Goal: Transaction & Acquisition: Purchase product/service

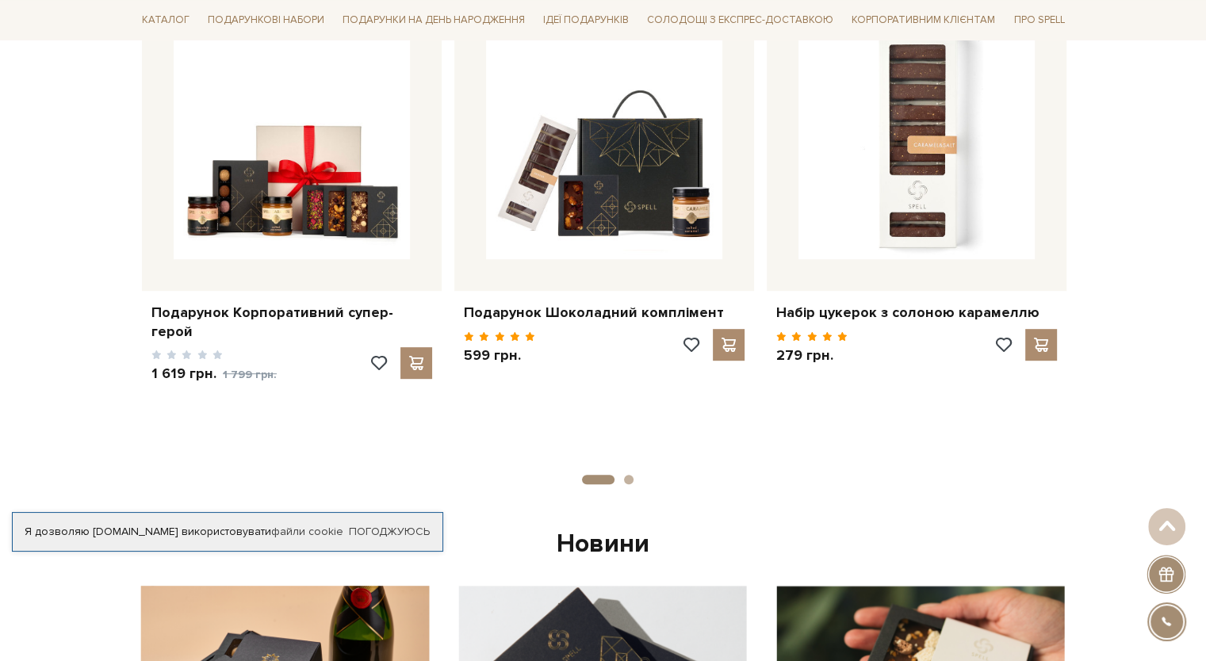
scroll to position [714, 0]
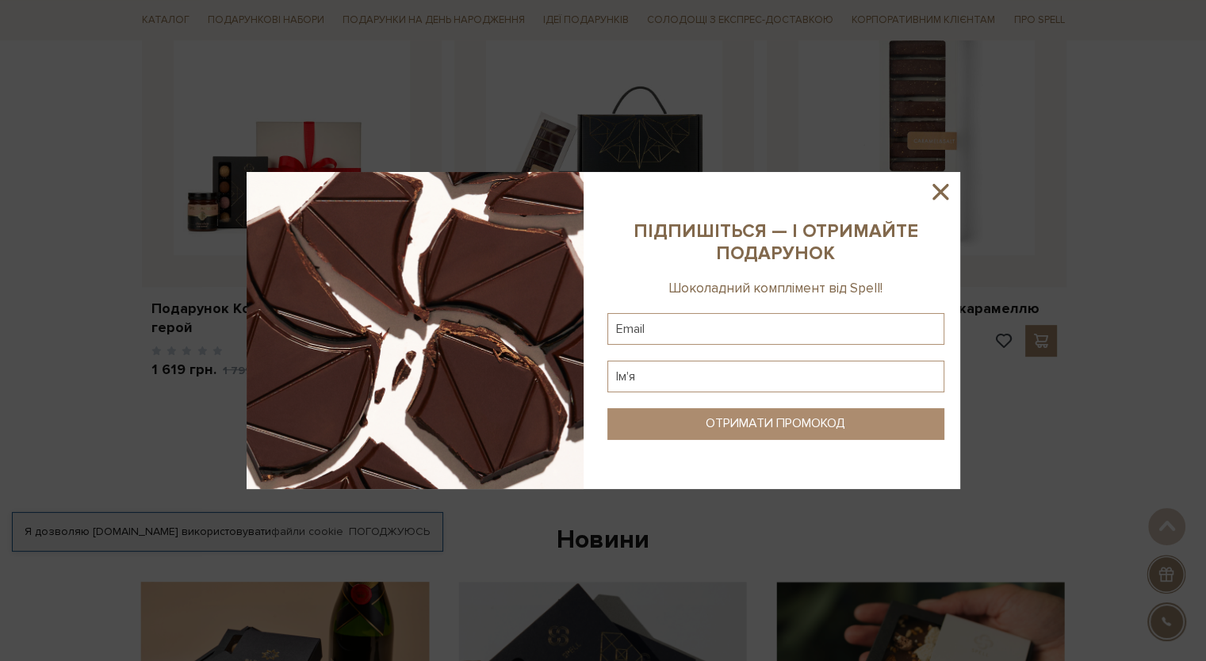
click at [936, 186] on icon at bounding box center [941, 192] width 16 height 16
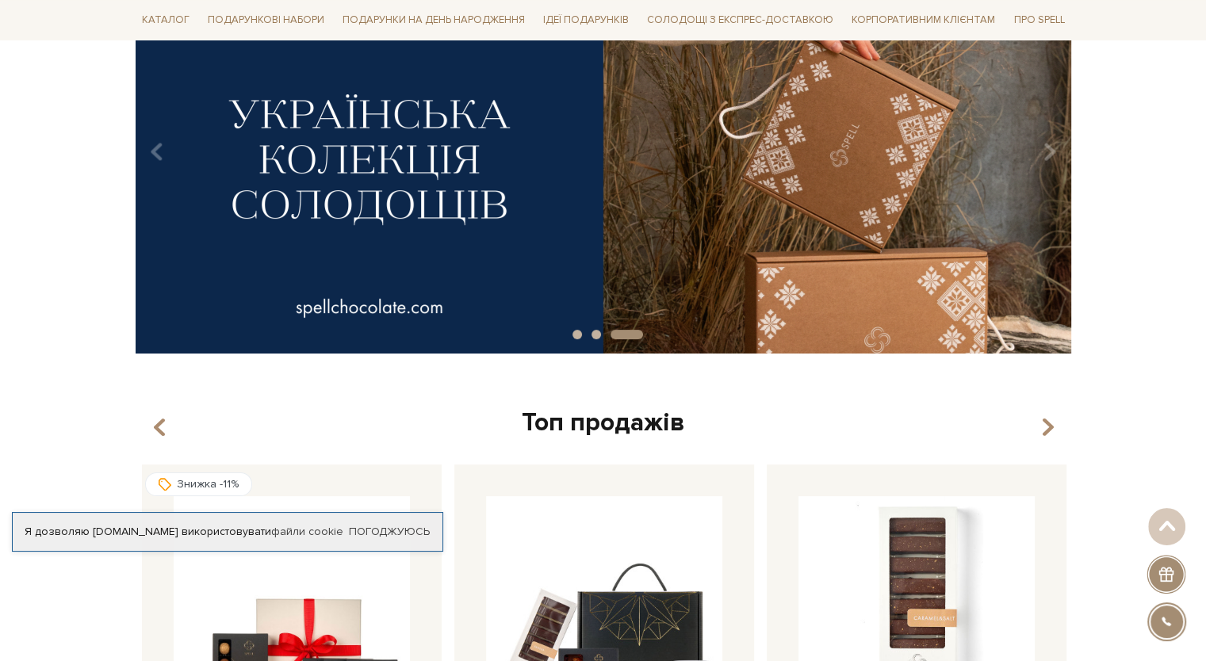
scroll to position [0, 0]
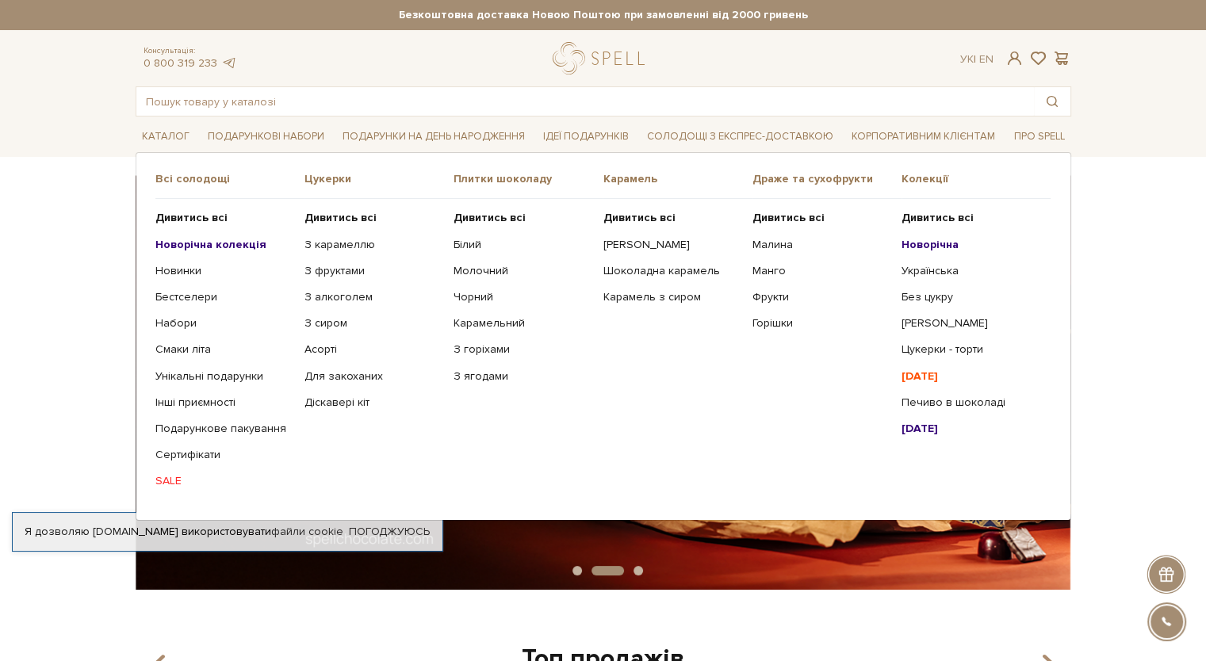
click at [232, 245] on b "Новорічна колекція" at bounding box center [210, 244] width 111 height 13
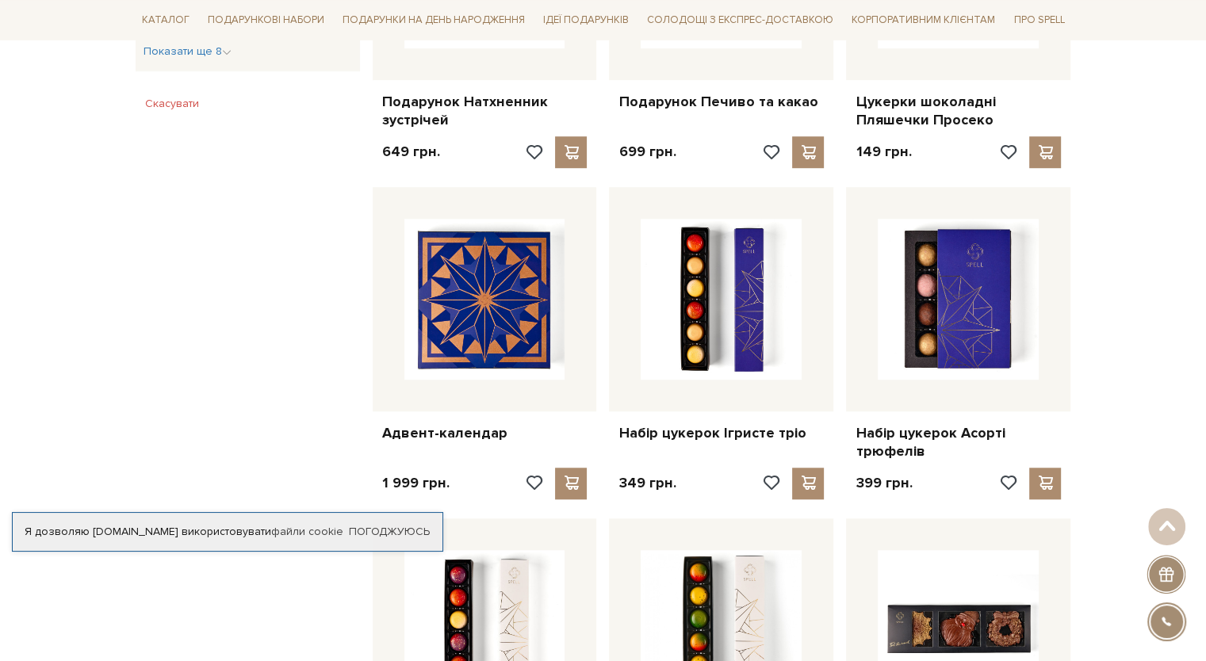
scroll to position [1190, 0]
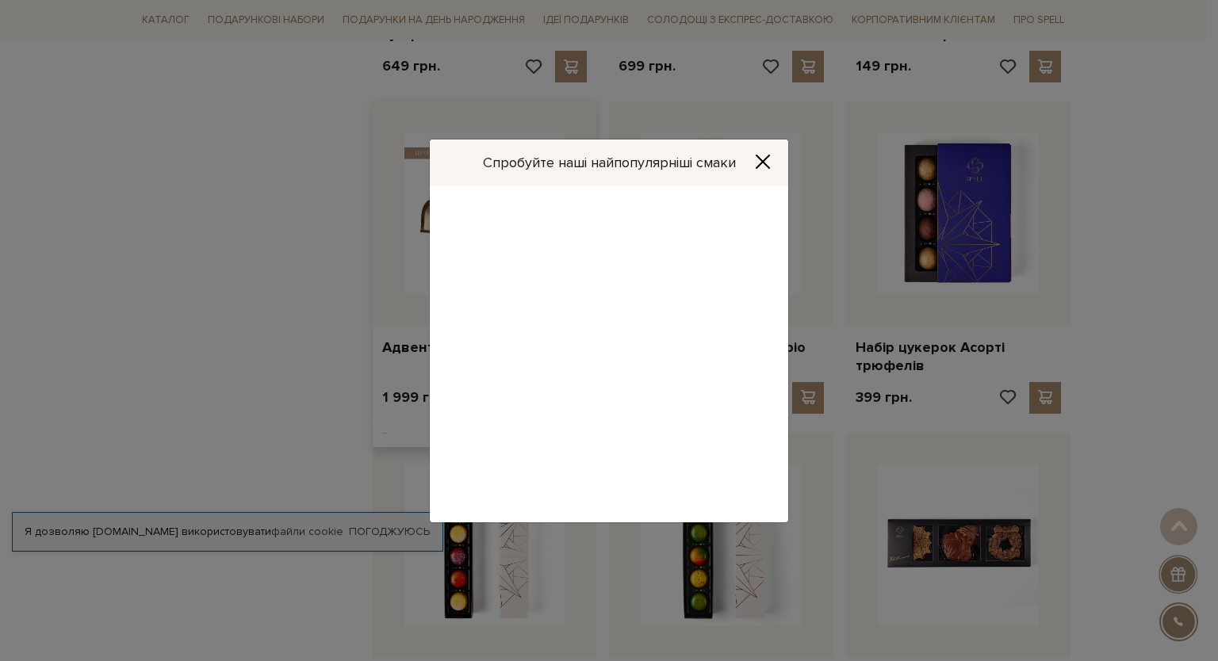
click at [547, 251] on body "Подарункові набори SALE Корпоративним клієнтам Доставка і оплата Консультація: …" at bounding box center [609, 276] width 1218 height 2933
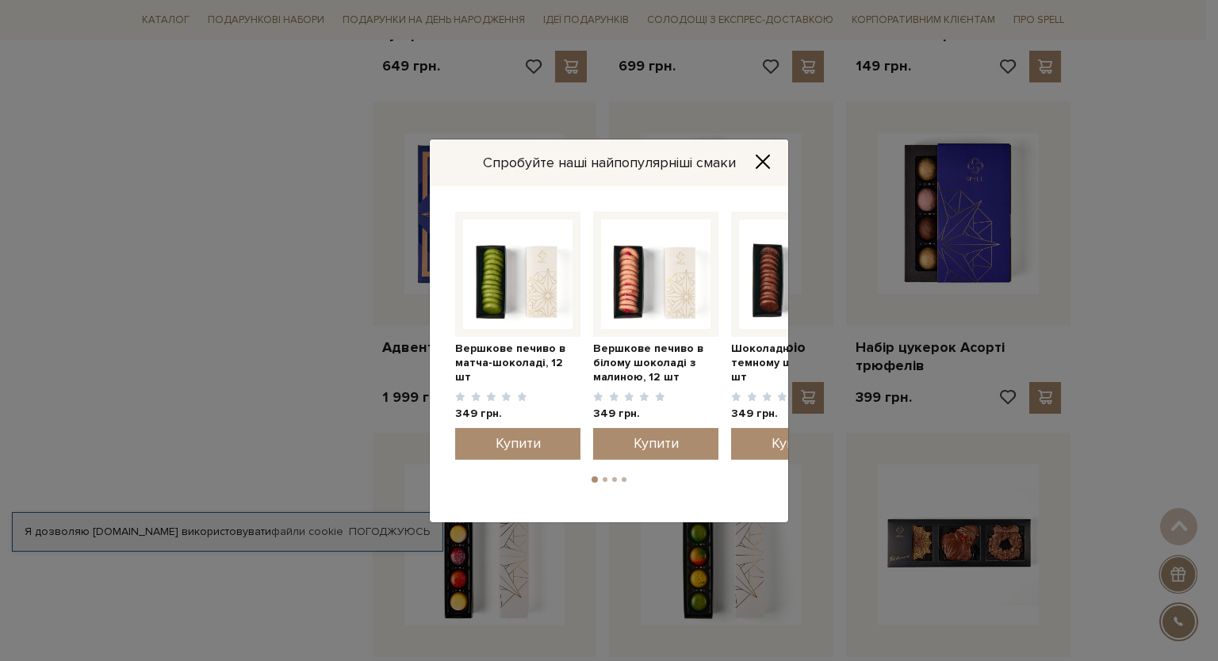
click at [755, 155] on icon "Close" at bounding box center [763, 162] width 16 height 16
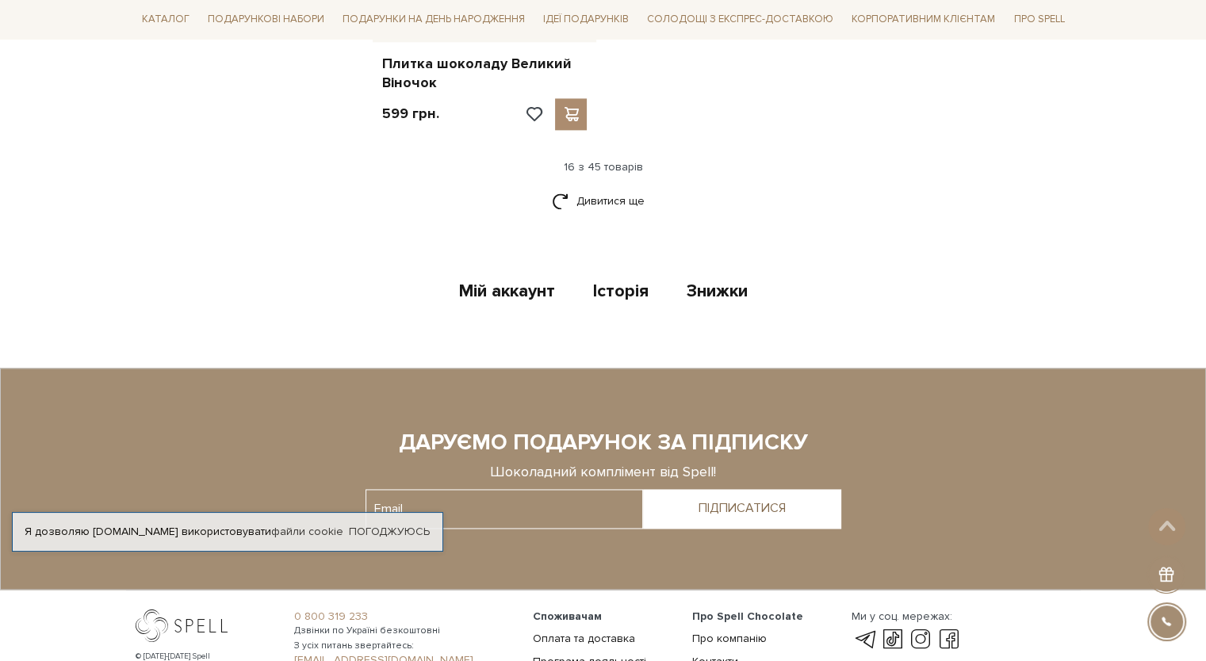
scroll to position [2141, 0]
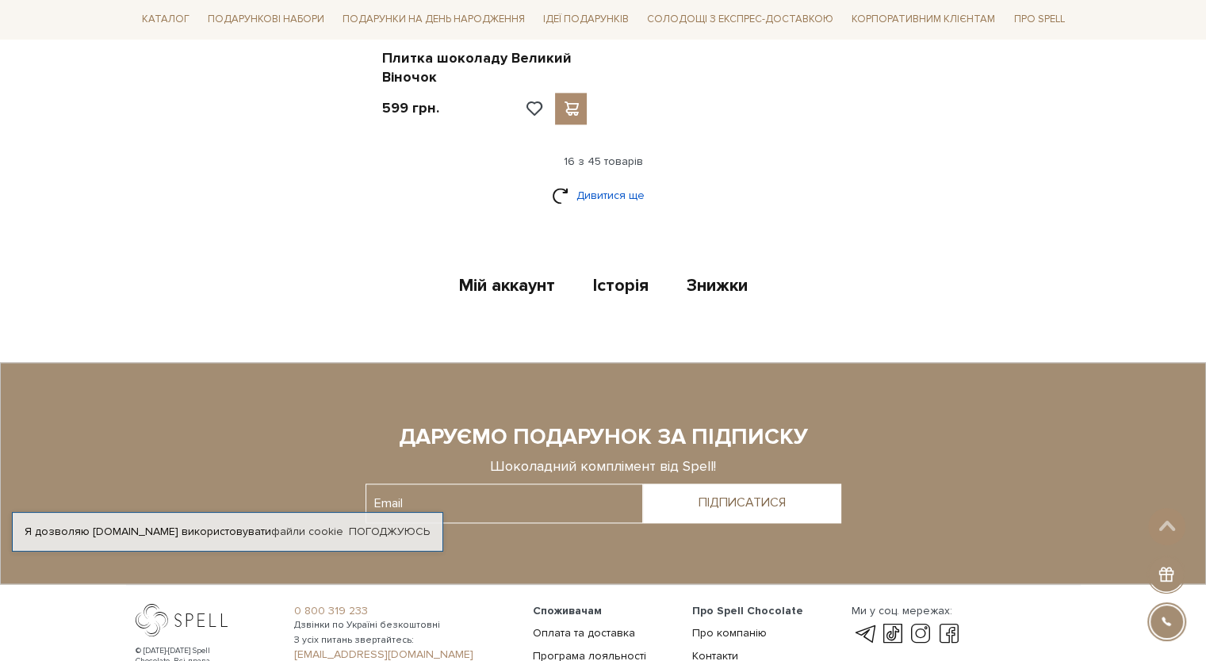
click at [620, 194] on link "Дивитися ще" at bounding box center [603, 196] width 103 height 28
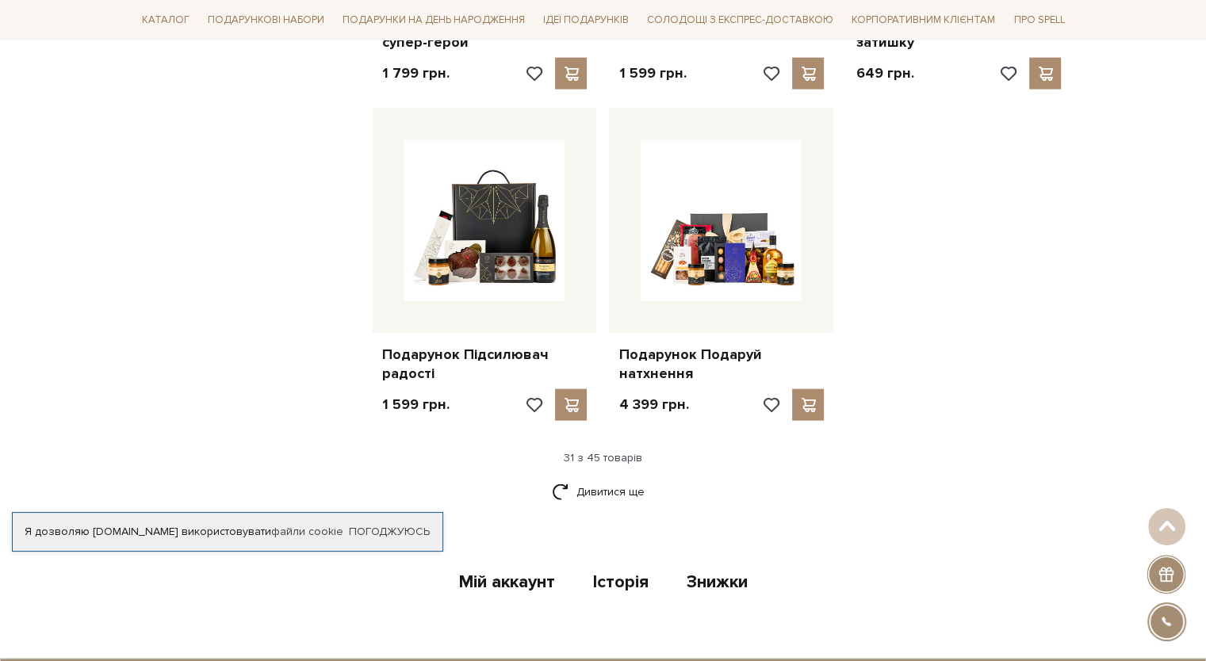
scroll to position [3569, 0]
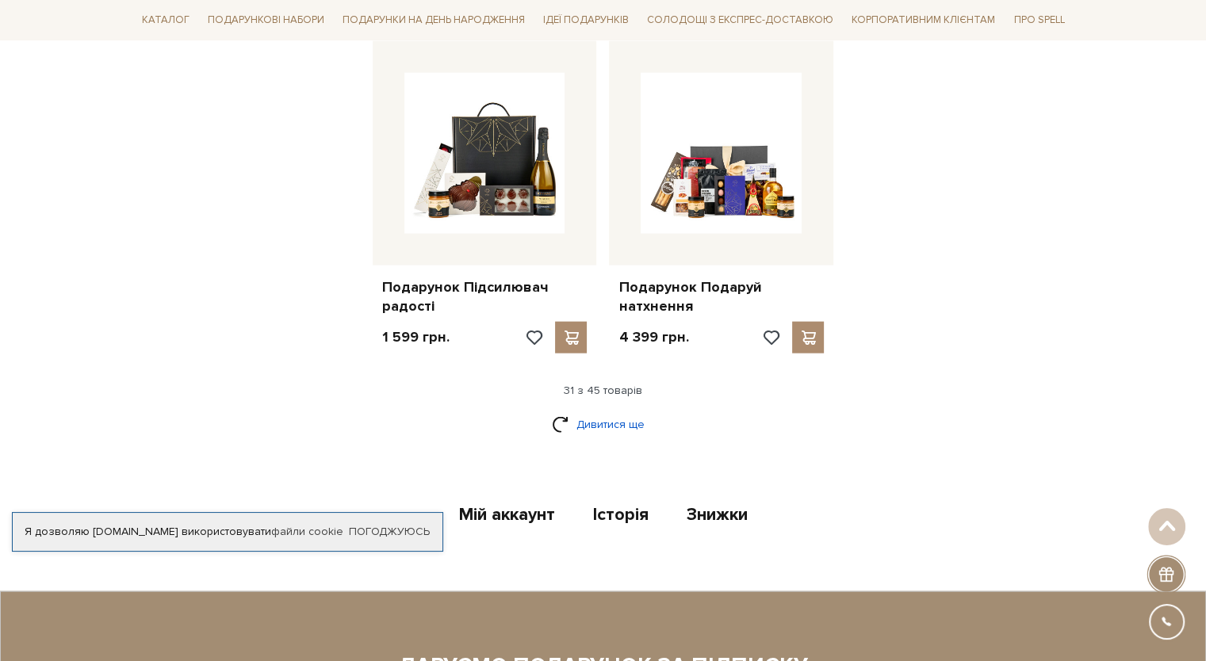
click at [606, 420] on link "Дивитися ще" at bounding box center [603, 425] width 103 height 28
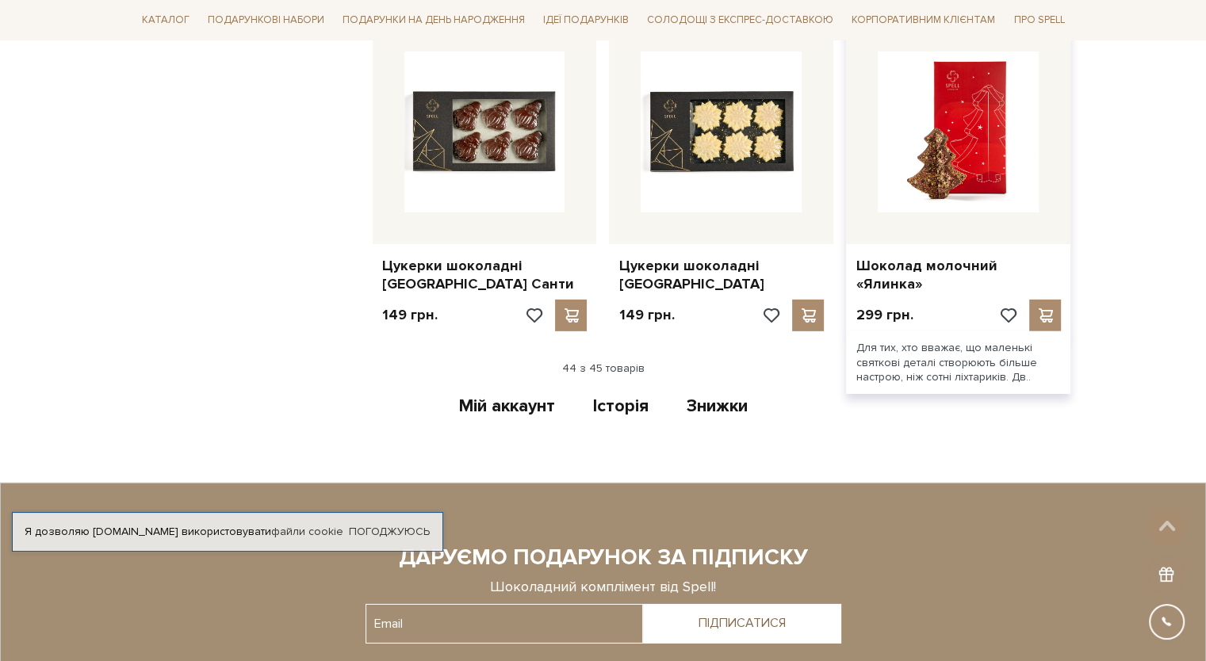
scroll to position [4917, 0]
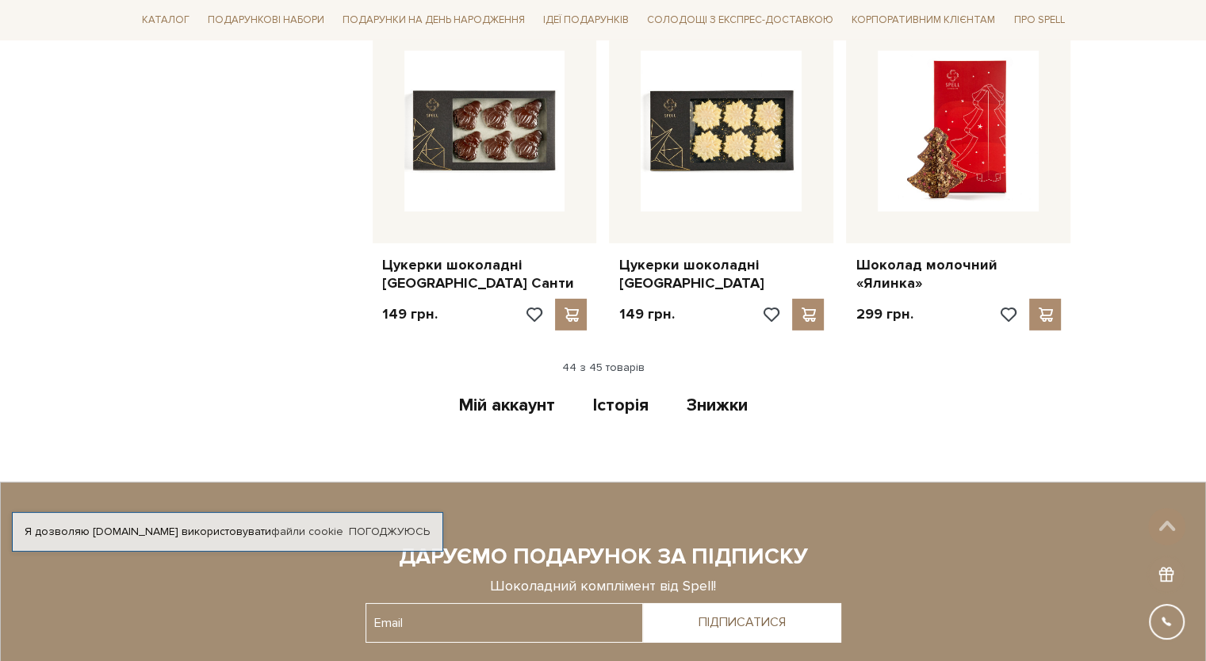
click at [603, 370] on div "44 з 45 товарів" at bounding box center [603, 368] width 948 height 14
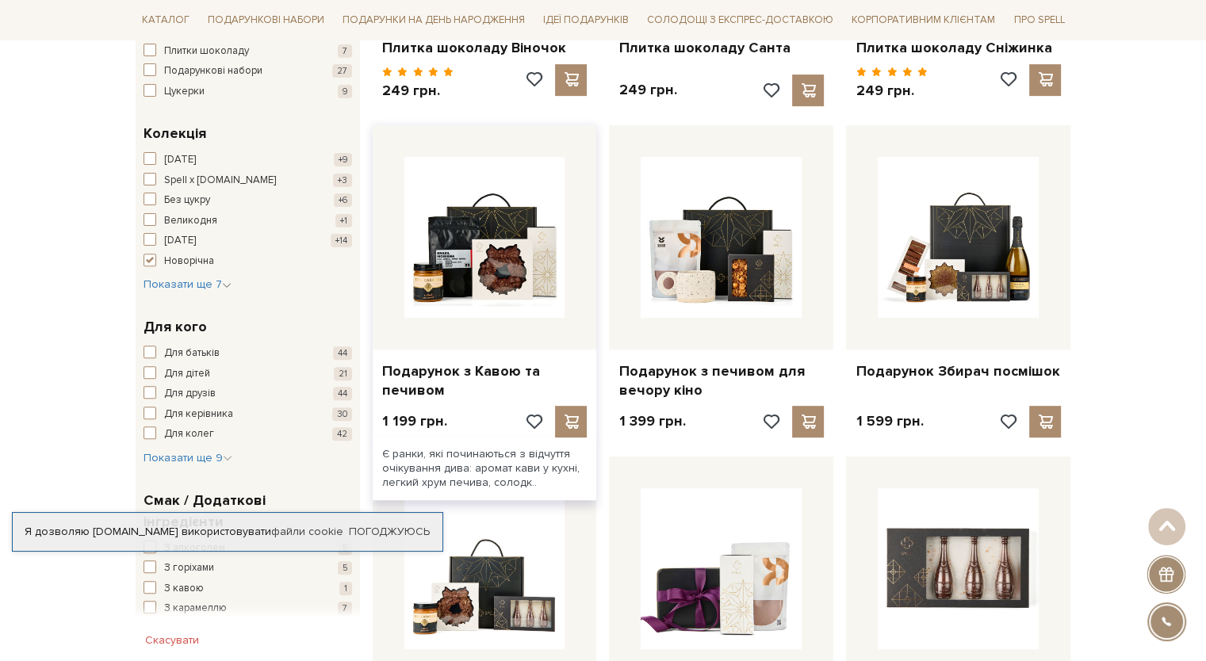
scroll to position [476, 0]
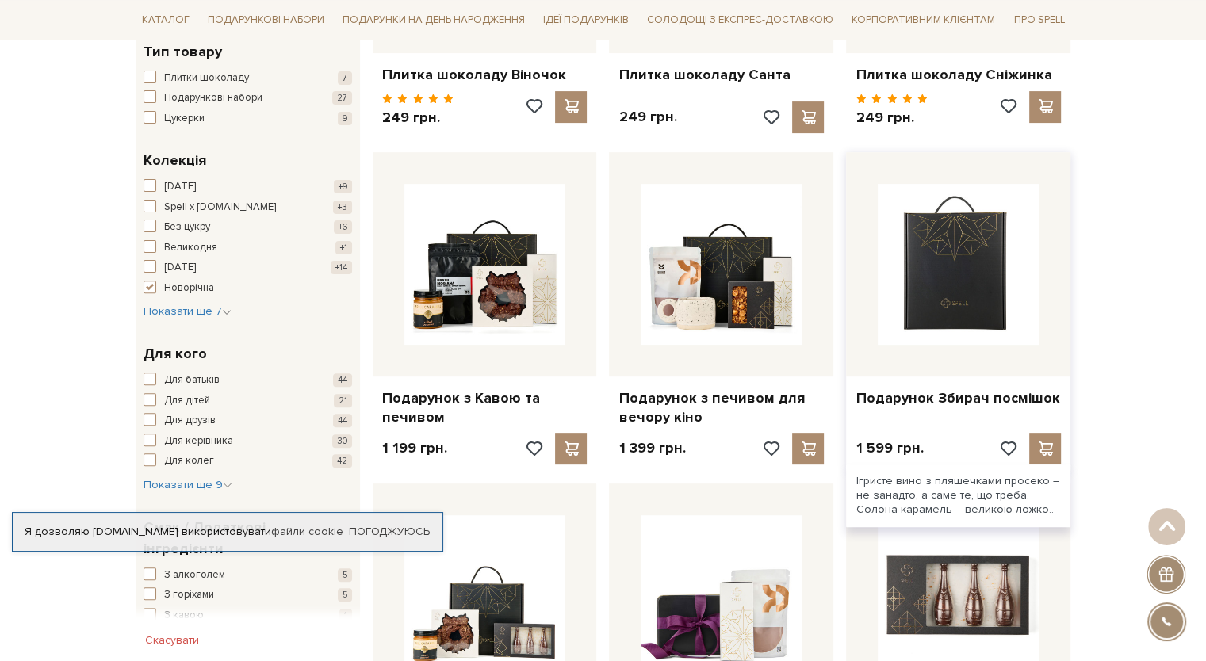
click at [958, 262] on img at bounding box center [958, 264] width 161 height 161
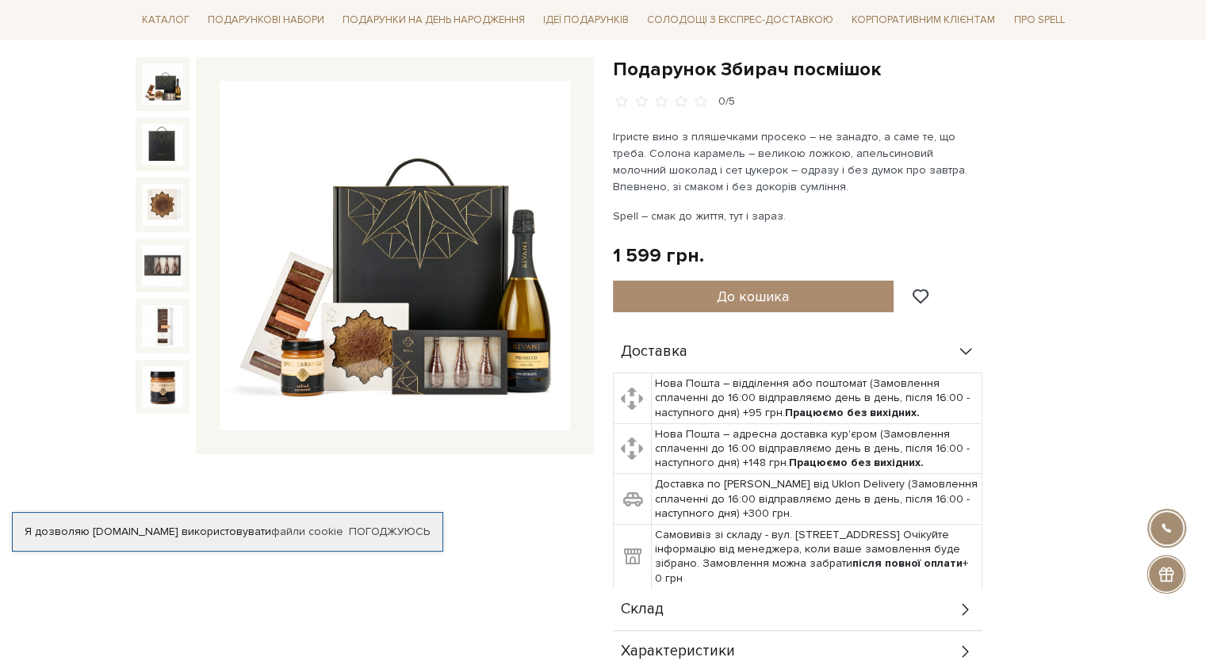
scroll to position [159, 0]
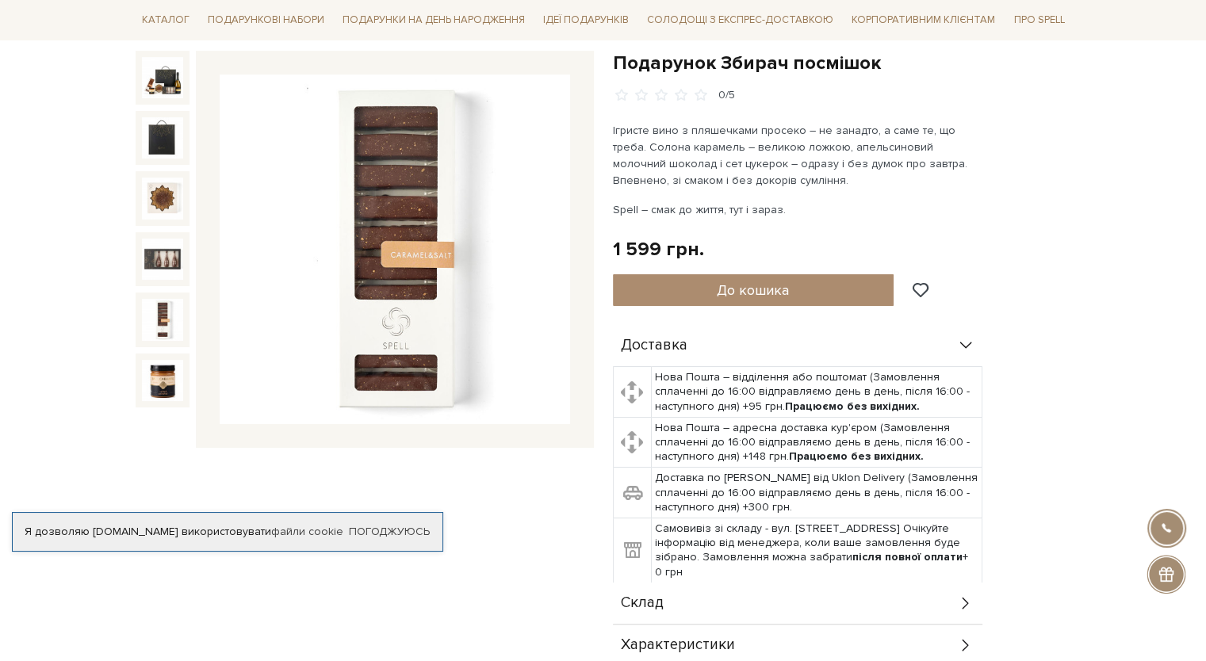
click at [485, 524] on div "Подарунок Збирач посмішок 0/5" at bounding box center [364, 380] width 477 height 659
click at [371, 529] on link "Погоджуюсь" at bounding box center [389, 532] width 81 height 14
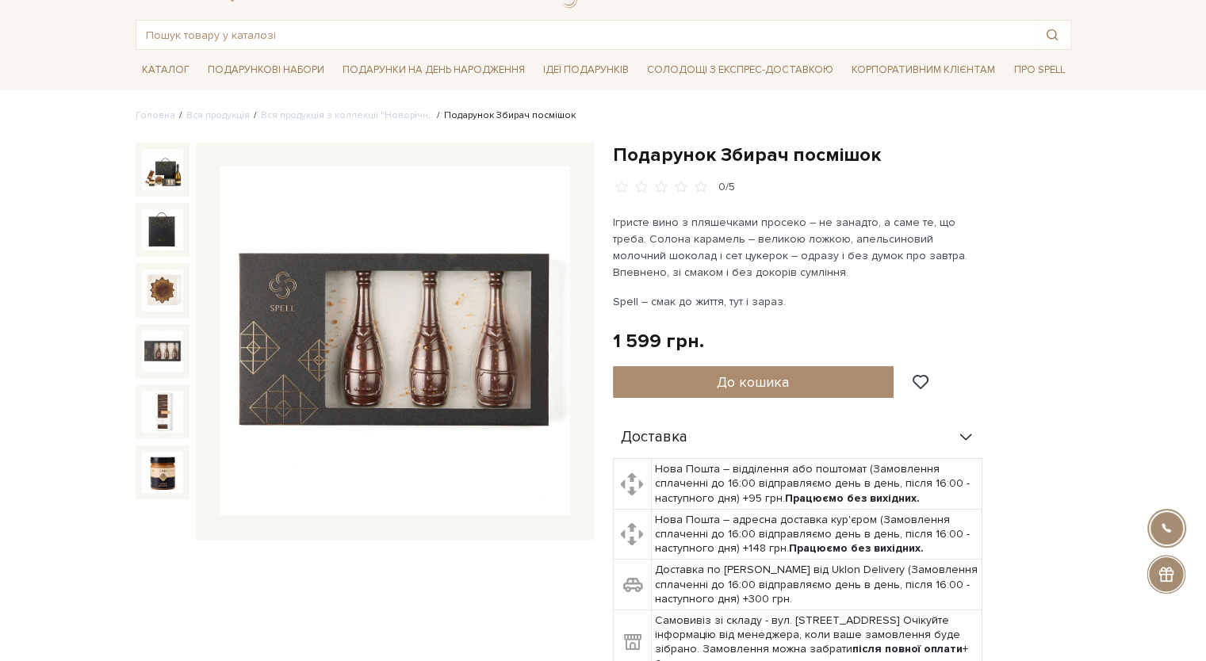
scroll to position [0, 0]
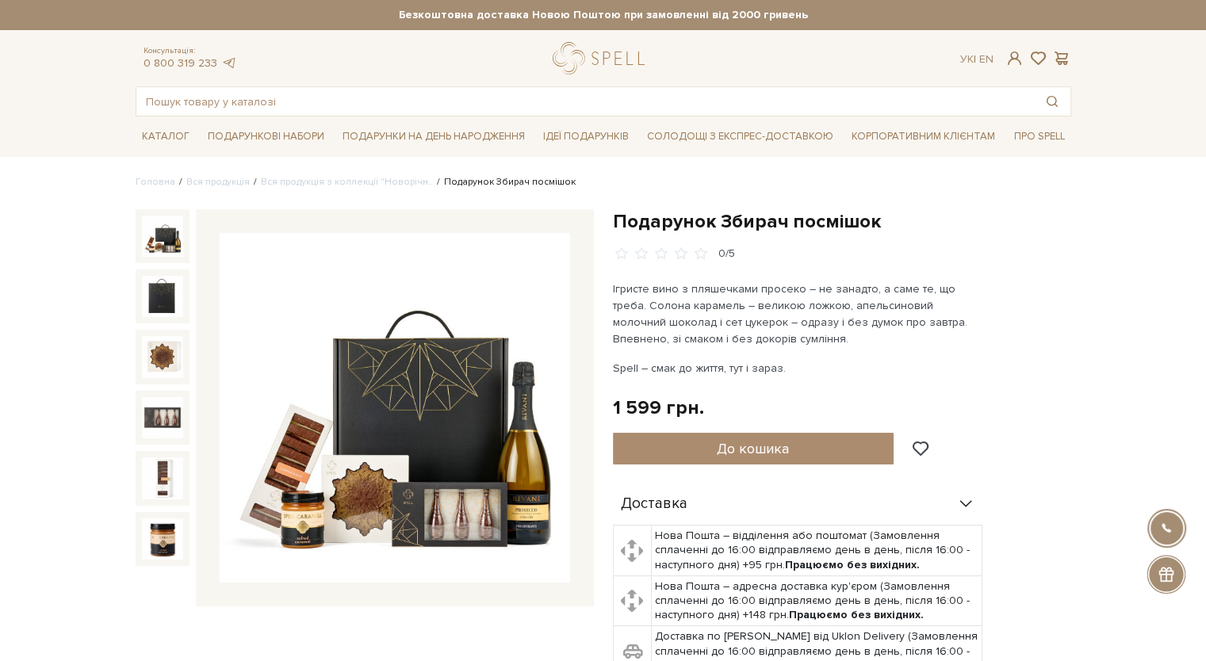
click at [170, 239] on img at bounding box center [162, 236] width 41 height 41
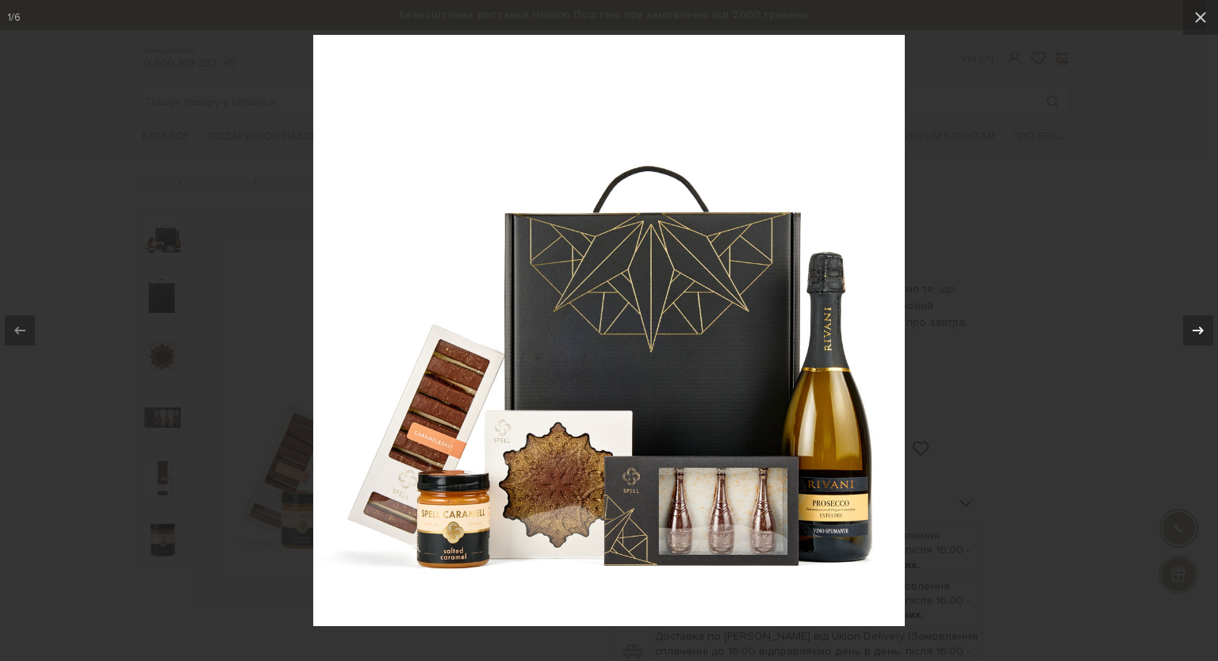
click at [1205, 327] on icon at bounding box center [1198, 330] width 19 height 19
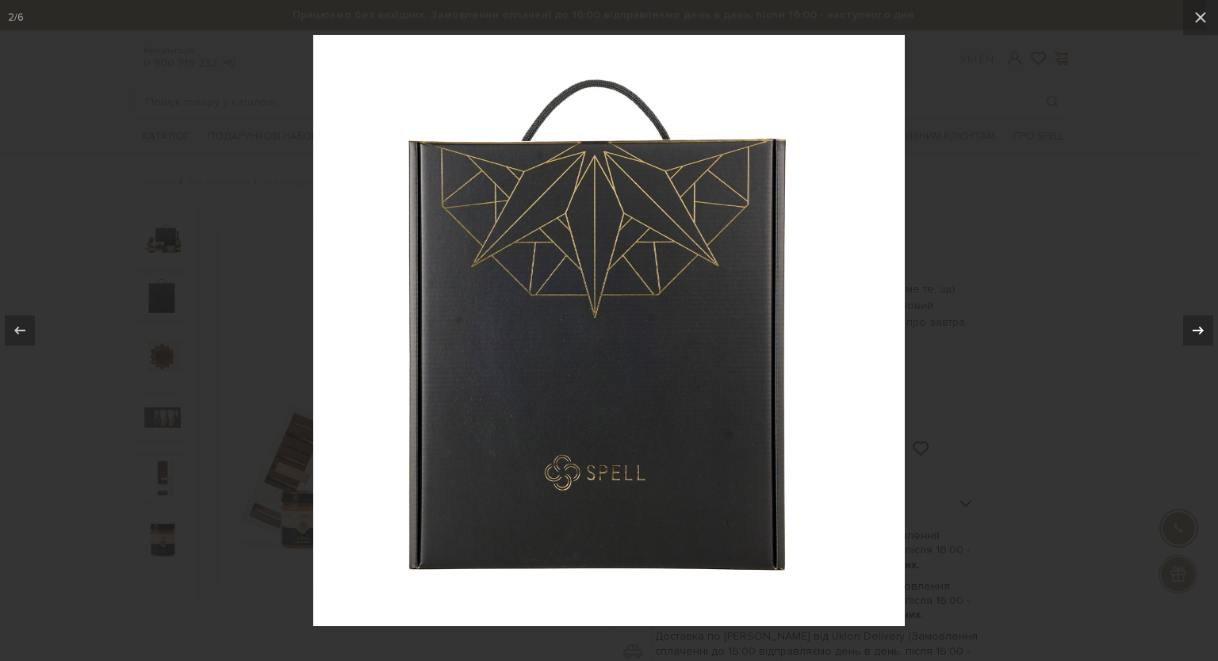
click at [1205, 327] on icon at bounding box center [1198, 330] width 19 height 19
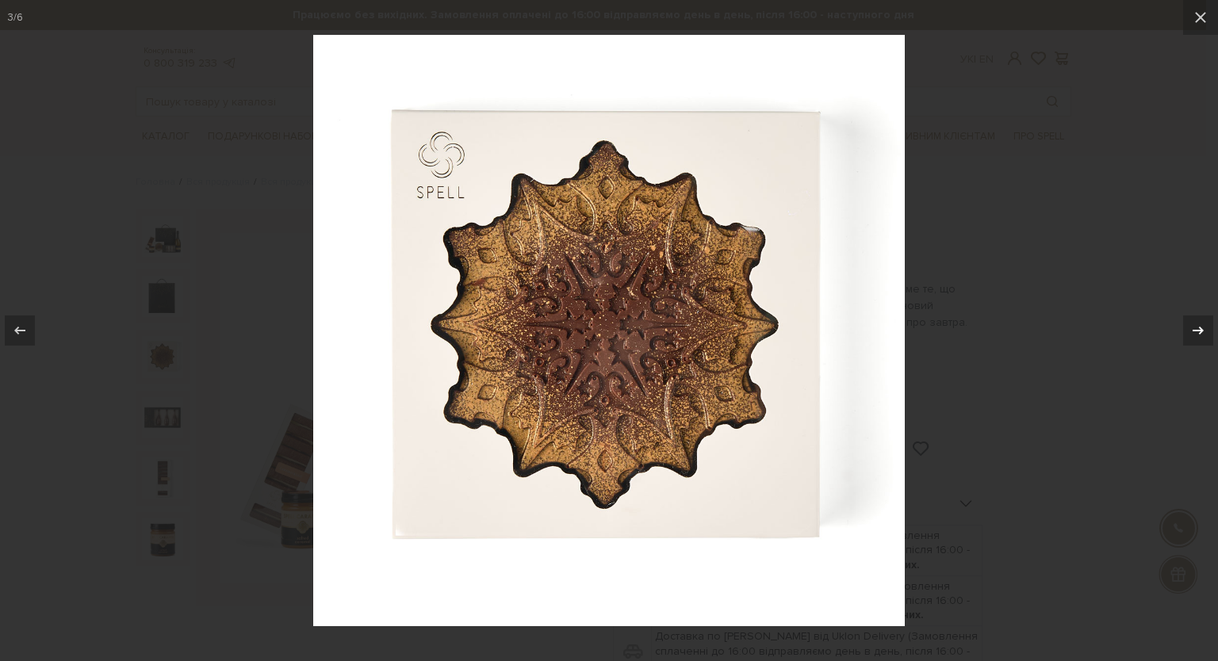
click at [1204, 327] on icon at bounding box center [1198, 330] width 19 height 19
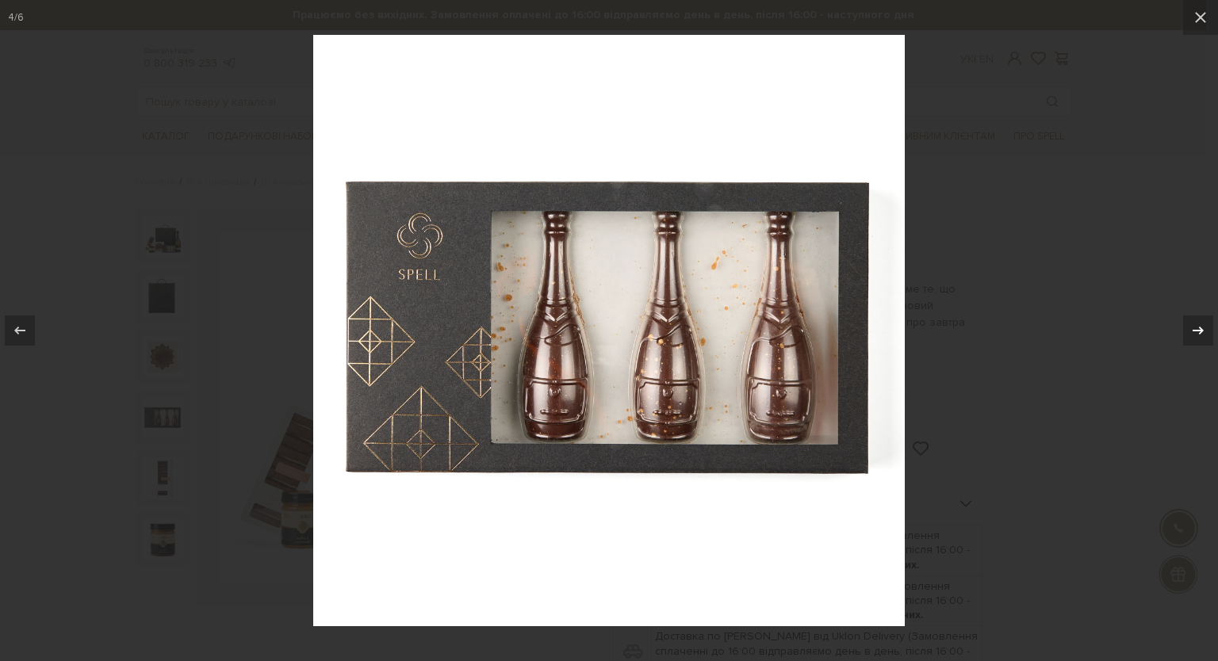
click at [1204, 327] on icon at bounding box center [1198, 330] width 19 height 19
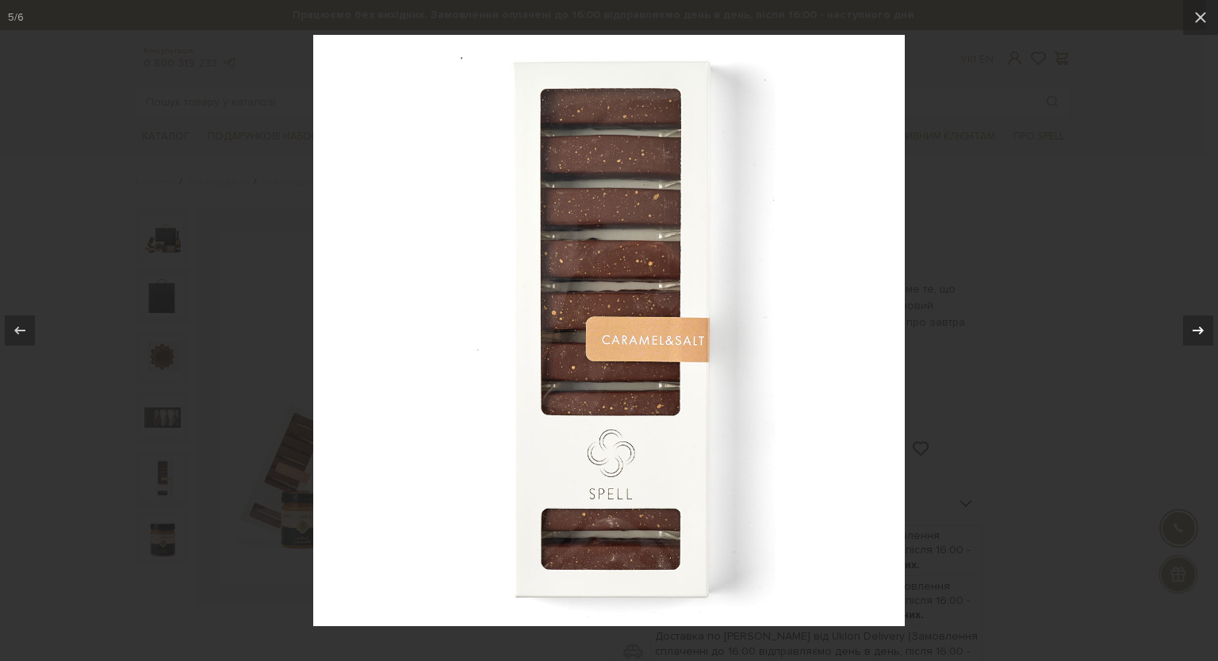
click at [1203, 327] on icon at bounding box center [1198, 330] width 19 height 19
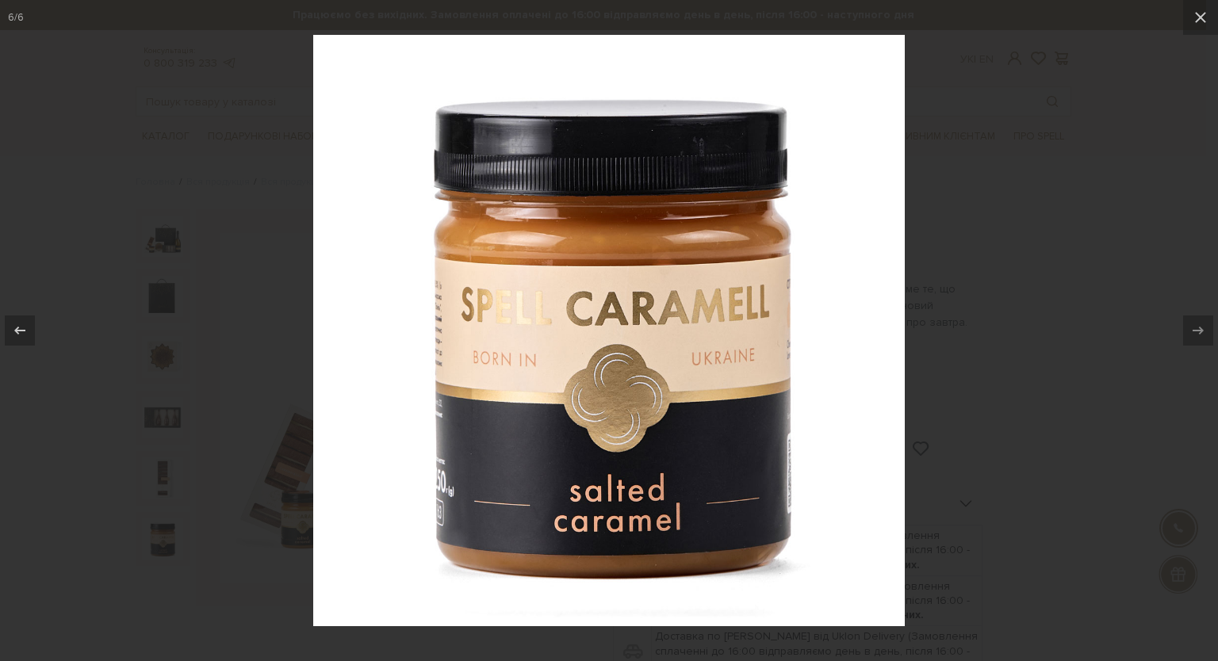
click at [1111, 374] on div at bounding box center [609, 330] width 1218 height 661
click at [1205, 13] on icon at bounding box center [1200, 17] width 19 height 19
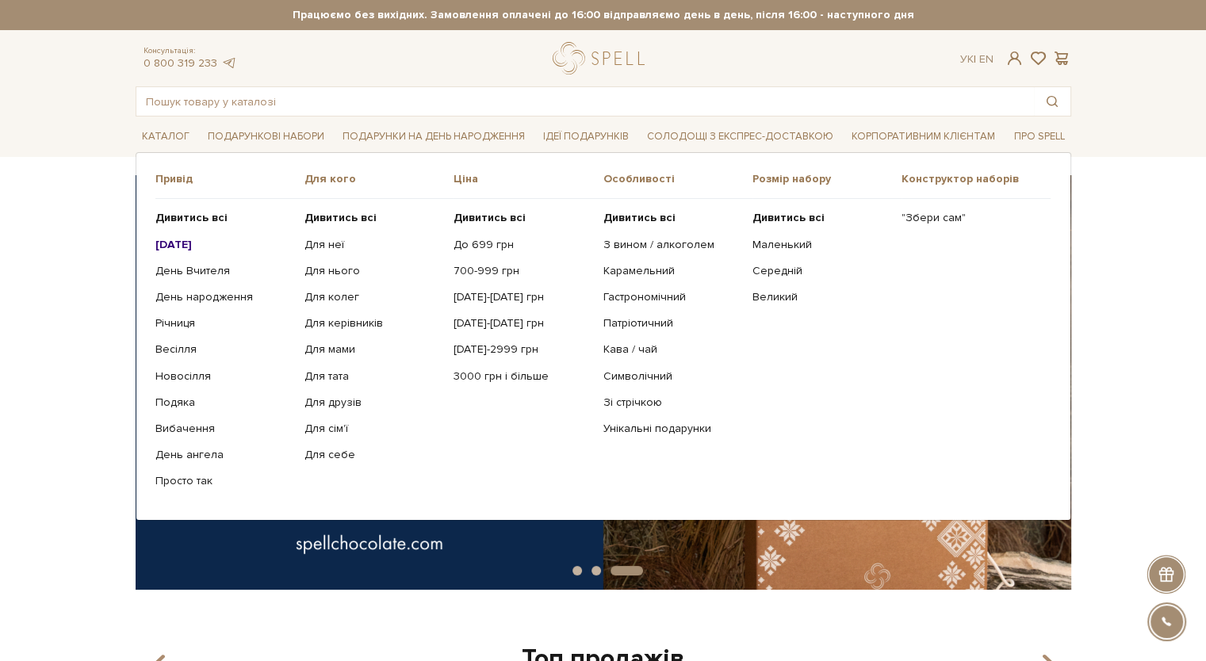
click at [192, 239] on b "[DATE]" at bounding box center [173, 244] width 36 height 13
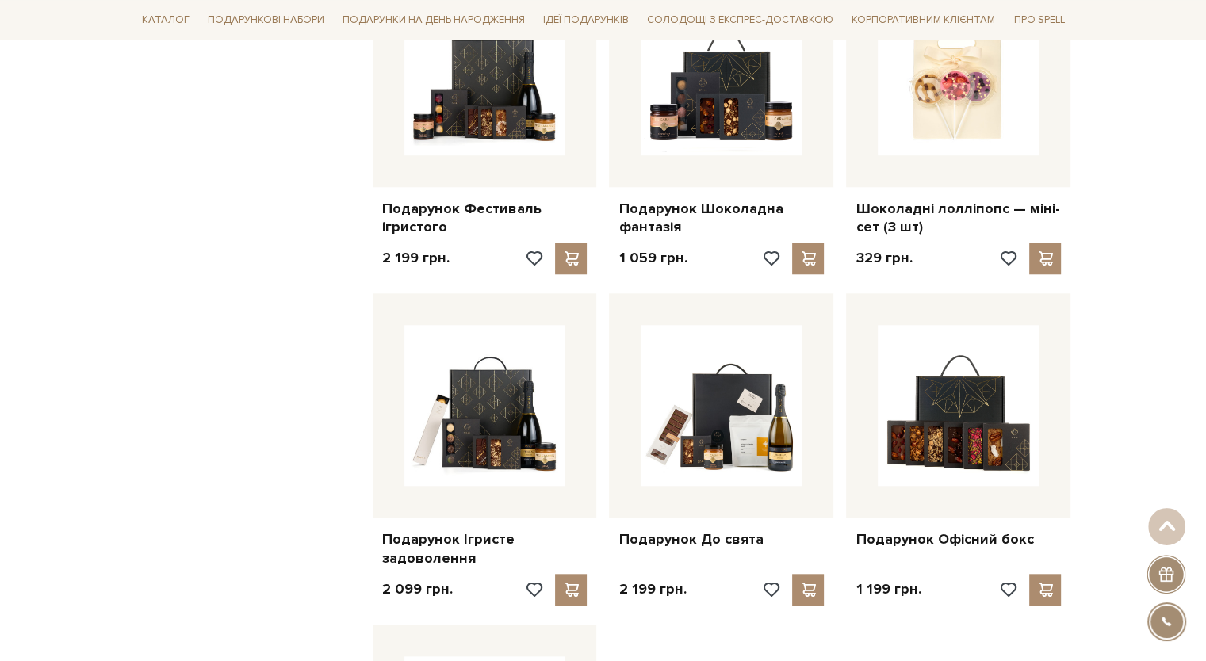
scroll to position [1269, 0]
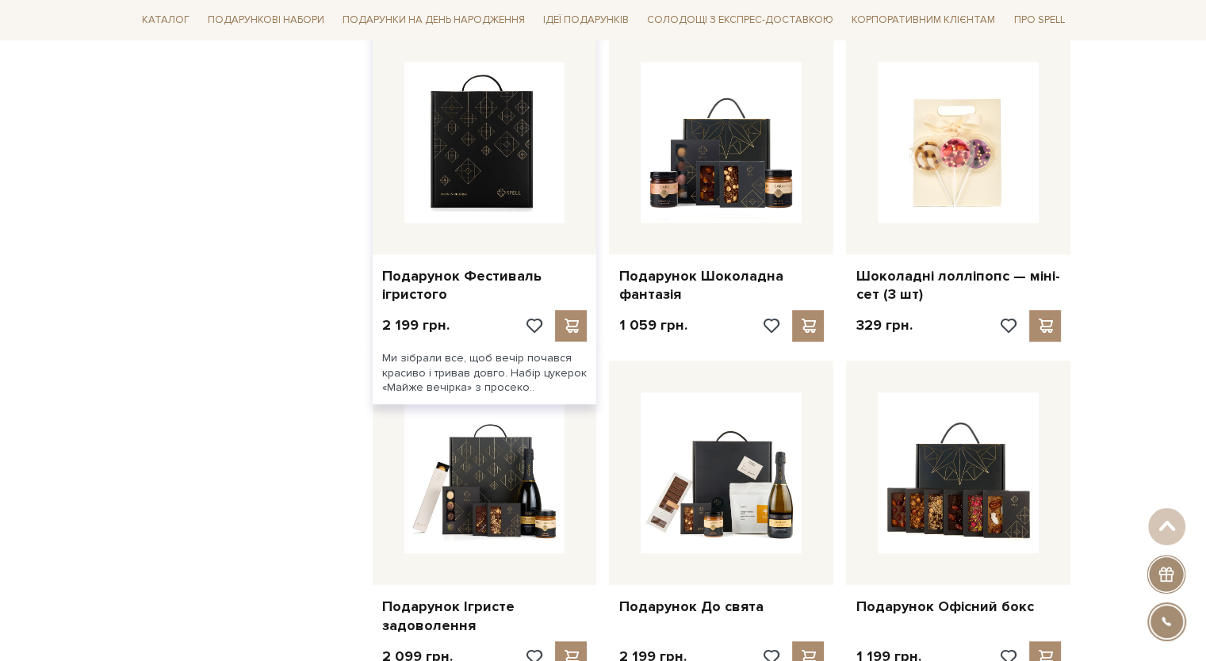
click at [528, 182] on img at bounding box center [484, 142] width 161 height 161
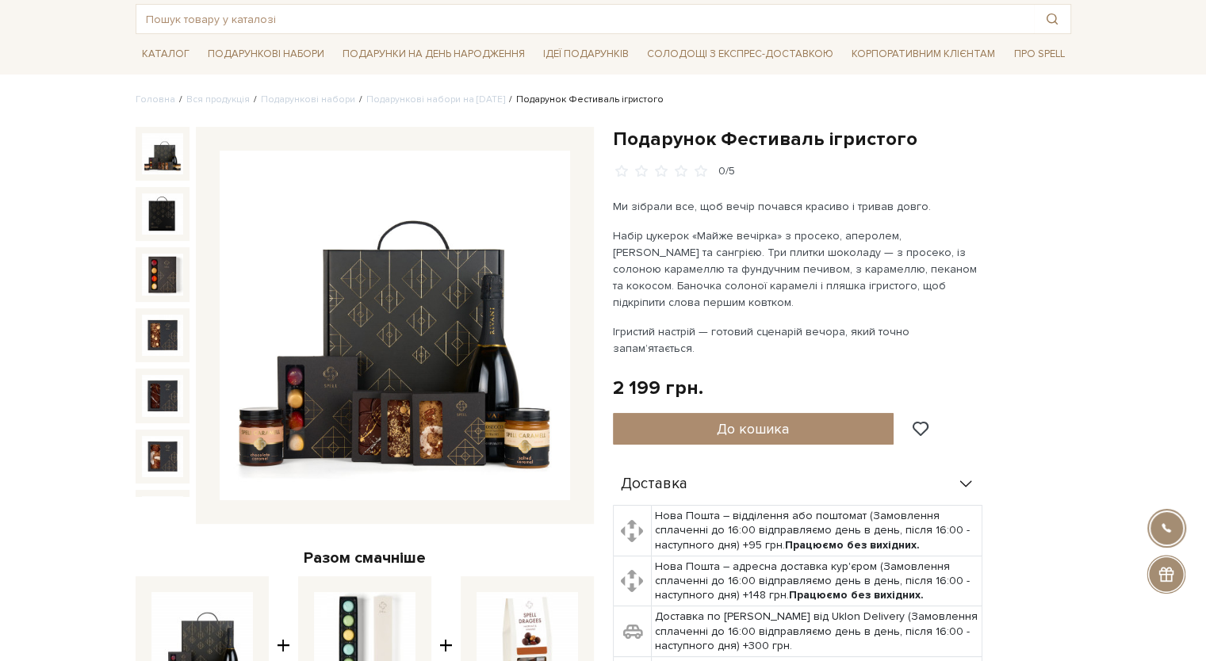
scroll to position [238, 0]
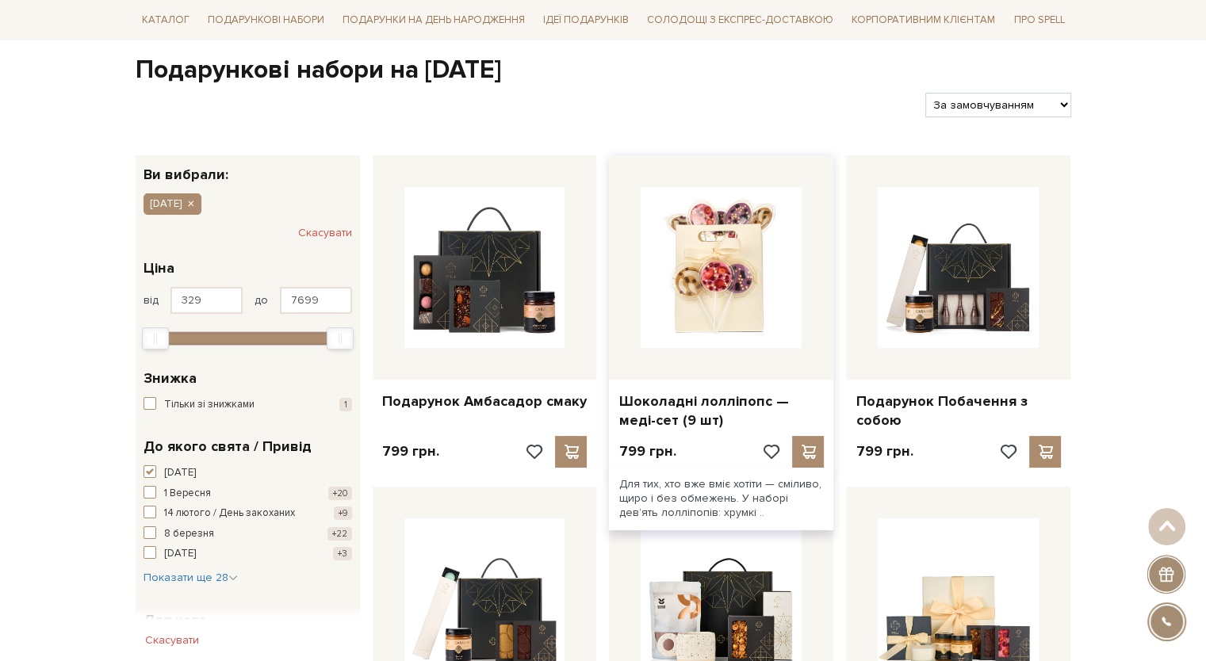
scroll to position [79, 0]
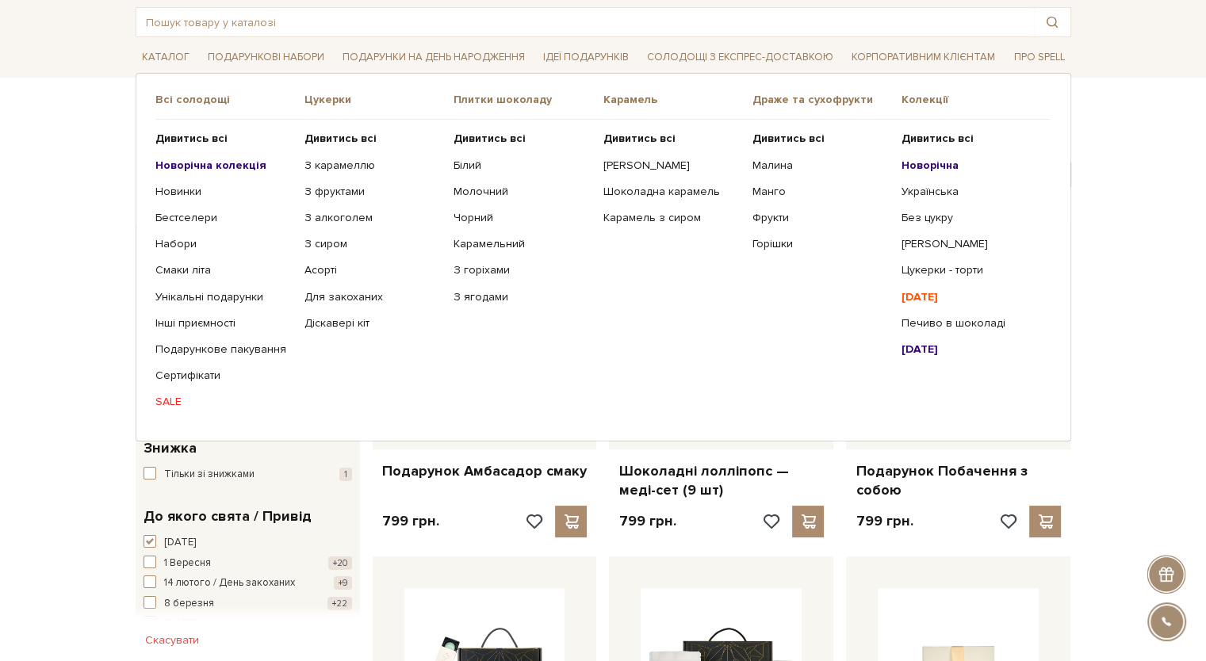
click at [234, 162] on b "Новорічна колекція" at bounding box center [210, 165] width 111 height 13
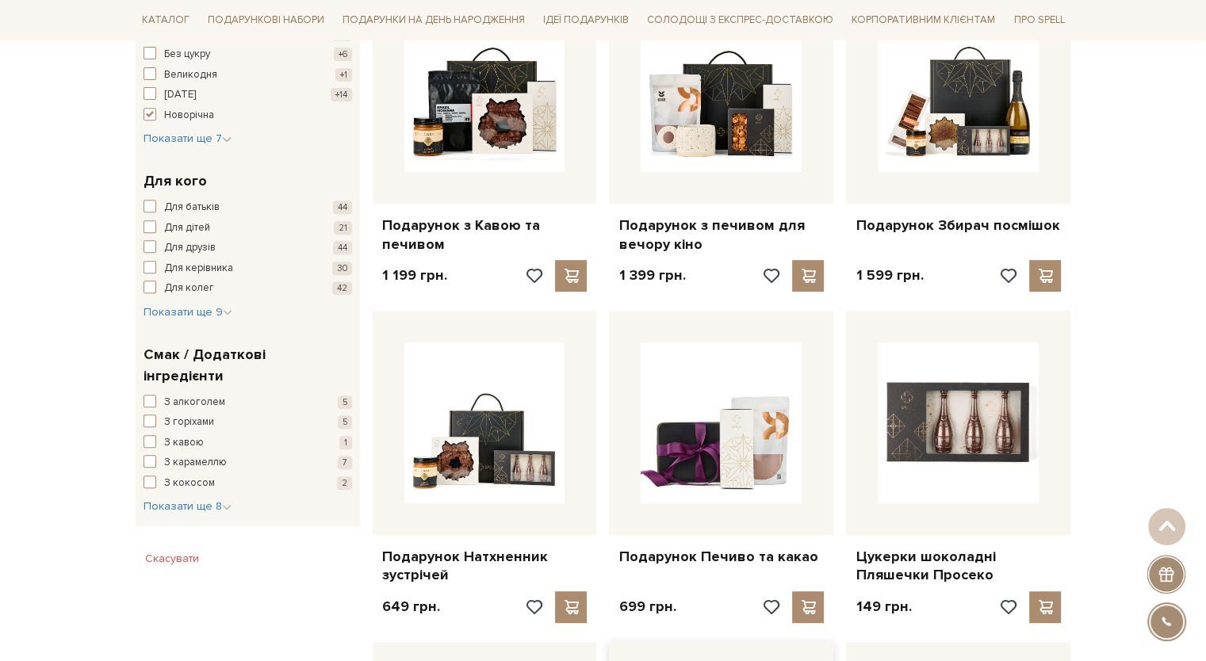
scroll to position [555, 0]
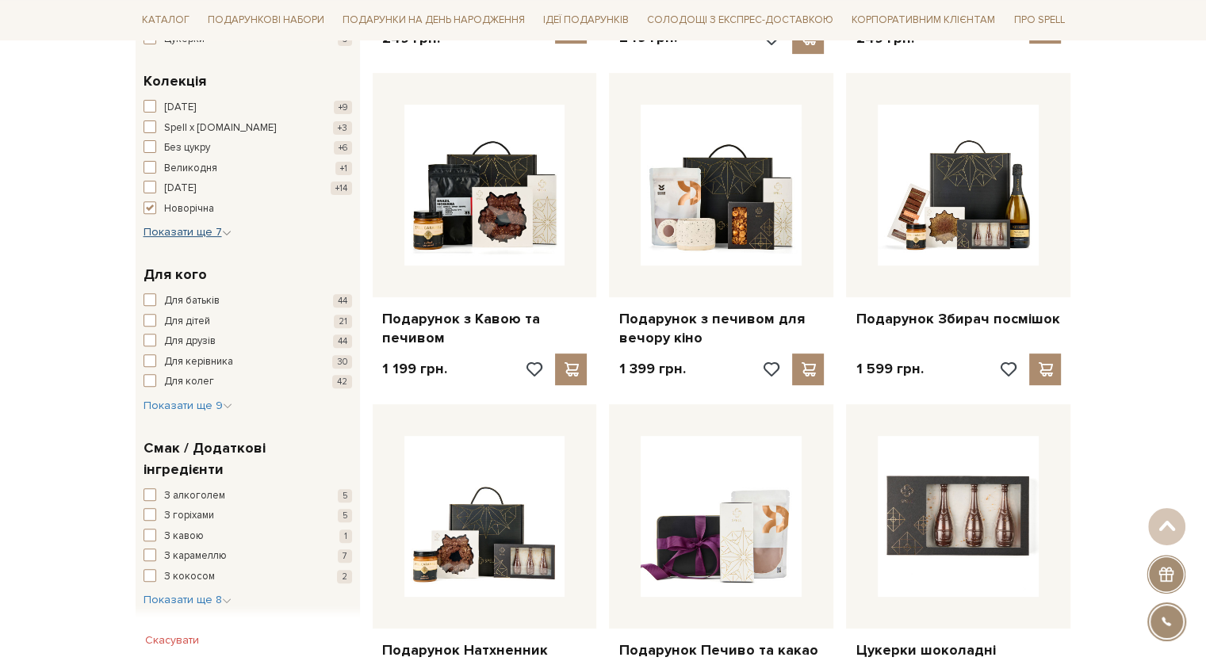
click at [206, 234] on span "Показати ще 7" at bounding box center [188, 231] width 88 height 13
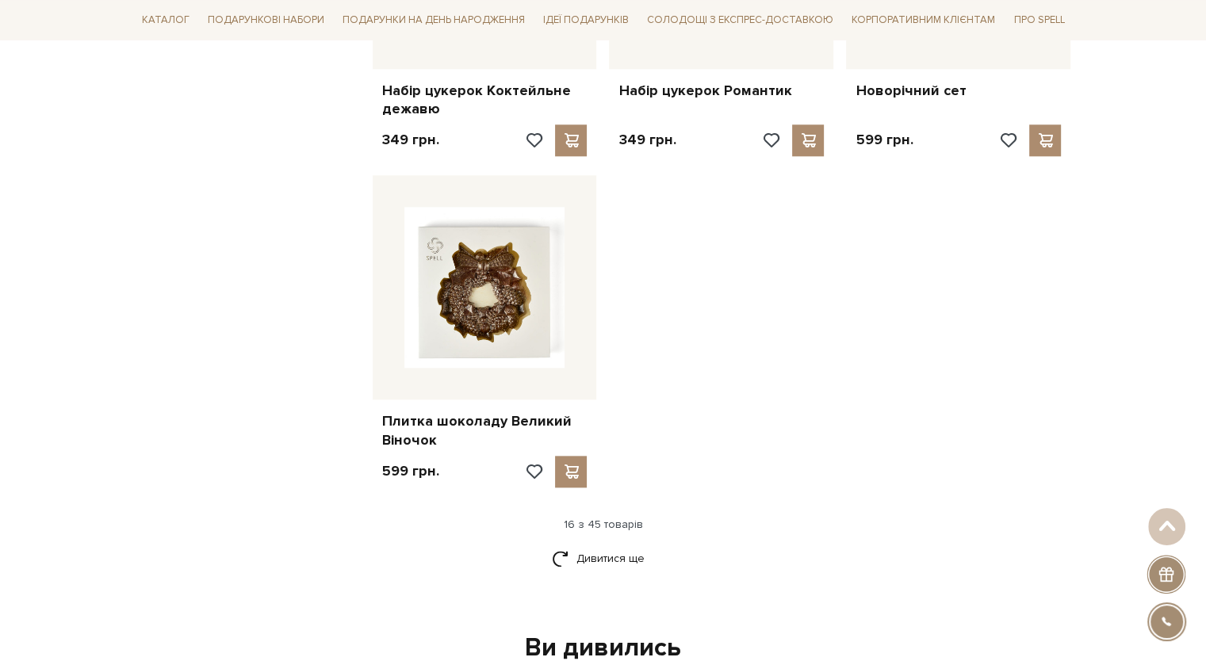
scroll to position [1824, 0]
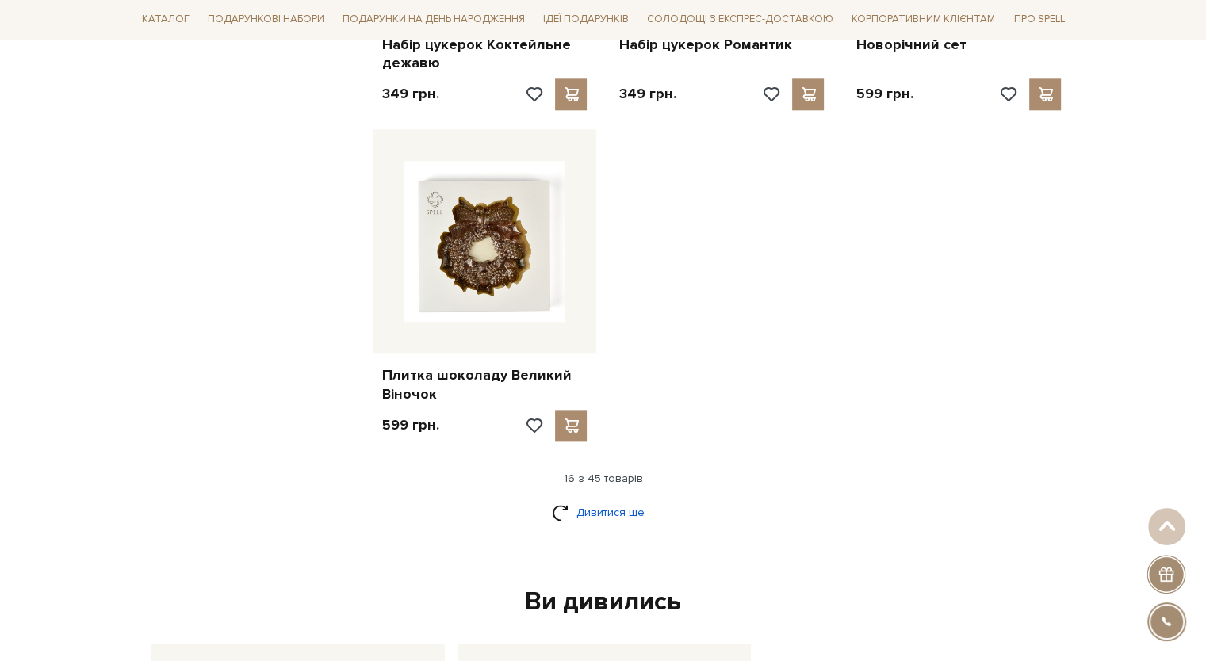
click at [610, 507] on link "Дивитися ще" at bounding box center [603, 513] width 103 height 28
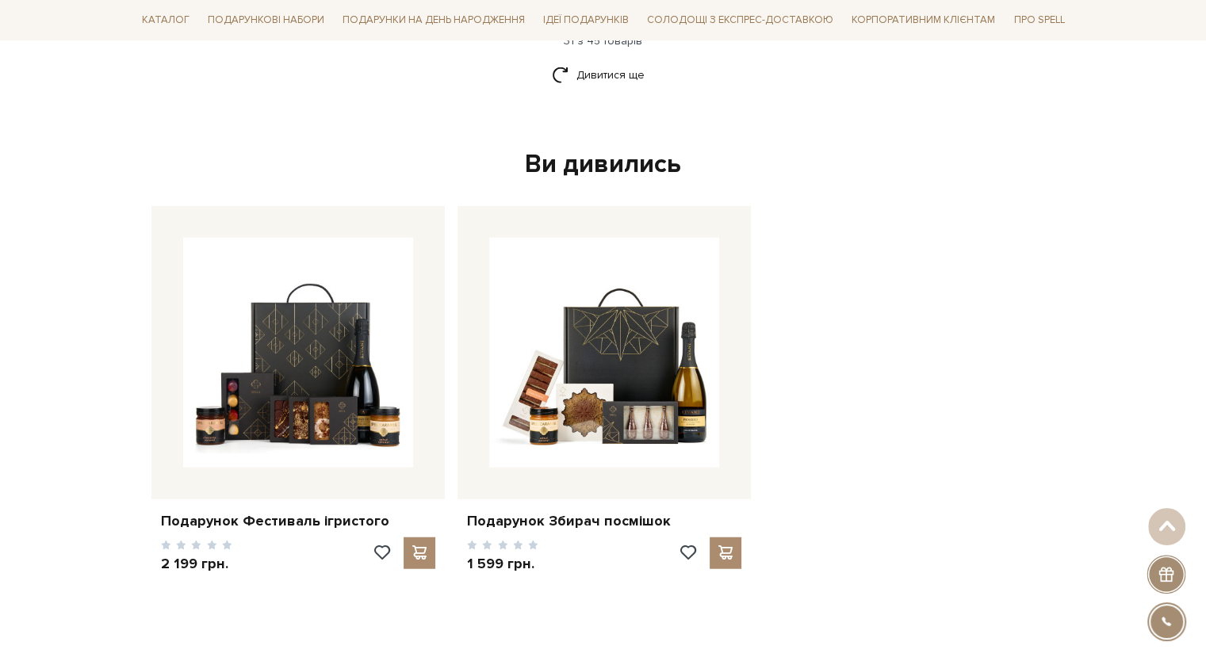
scroll to position [4044, 0]
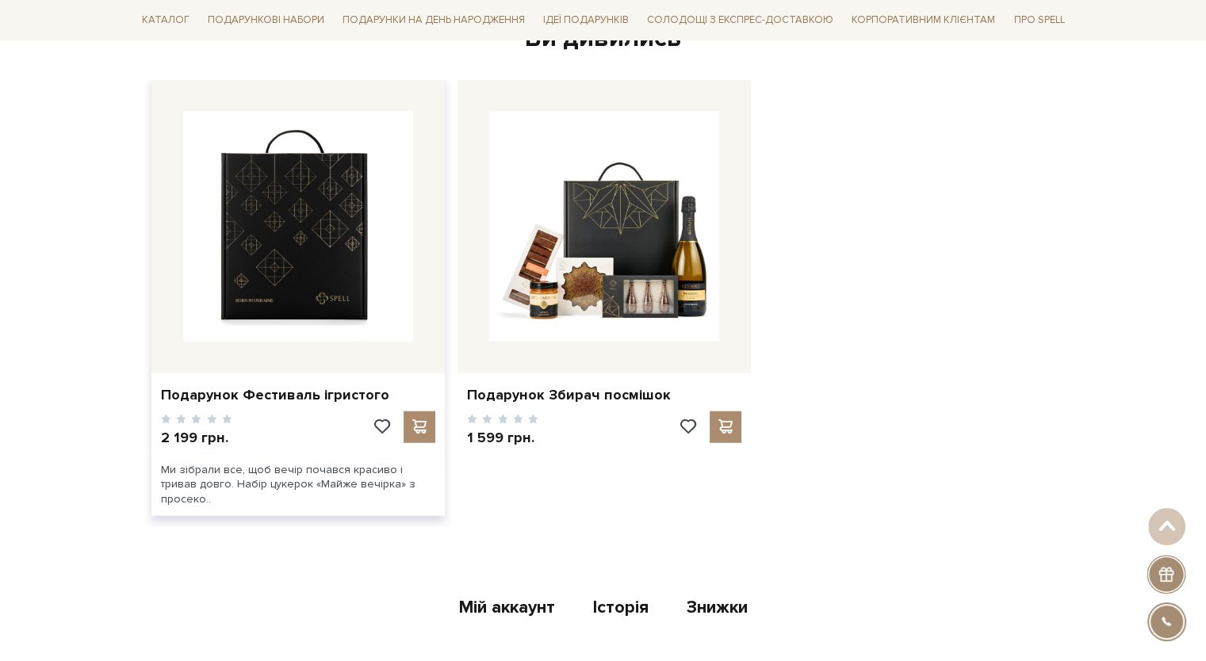
click at [340, 250] on img at bounding box center [298, 227] width 230 height 230
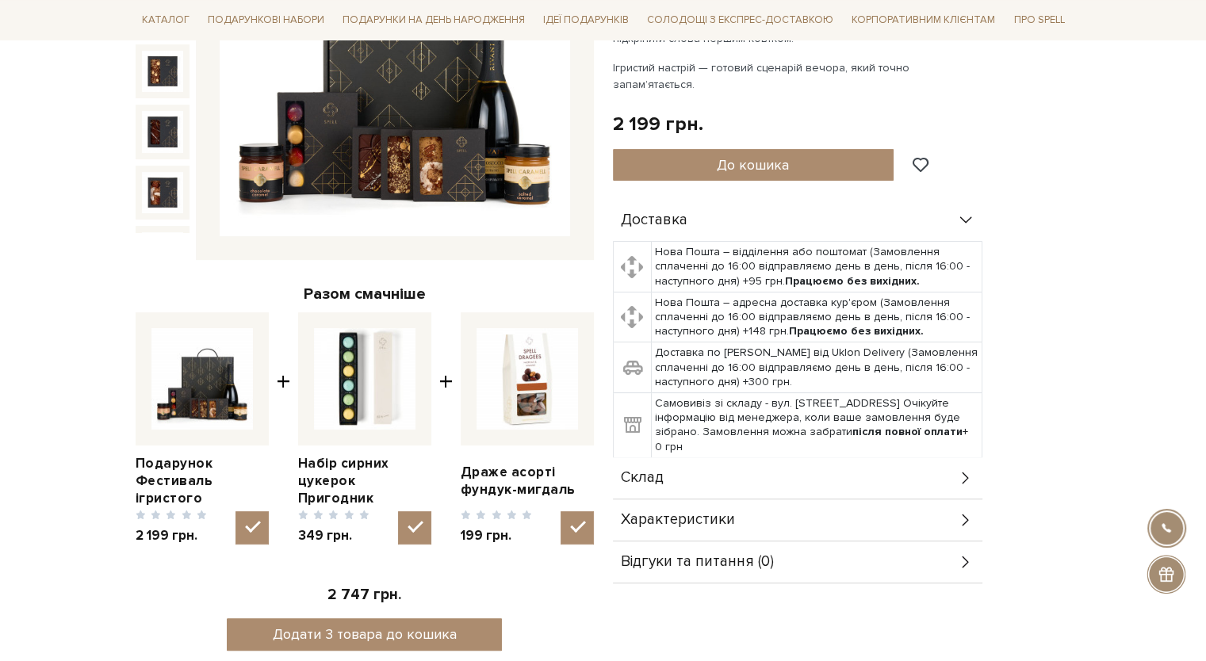
scroll to position [476, 0]
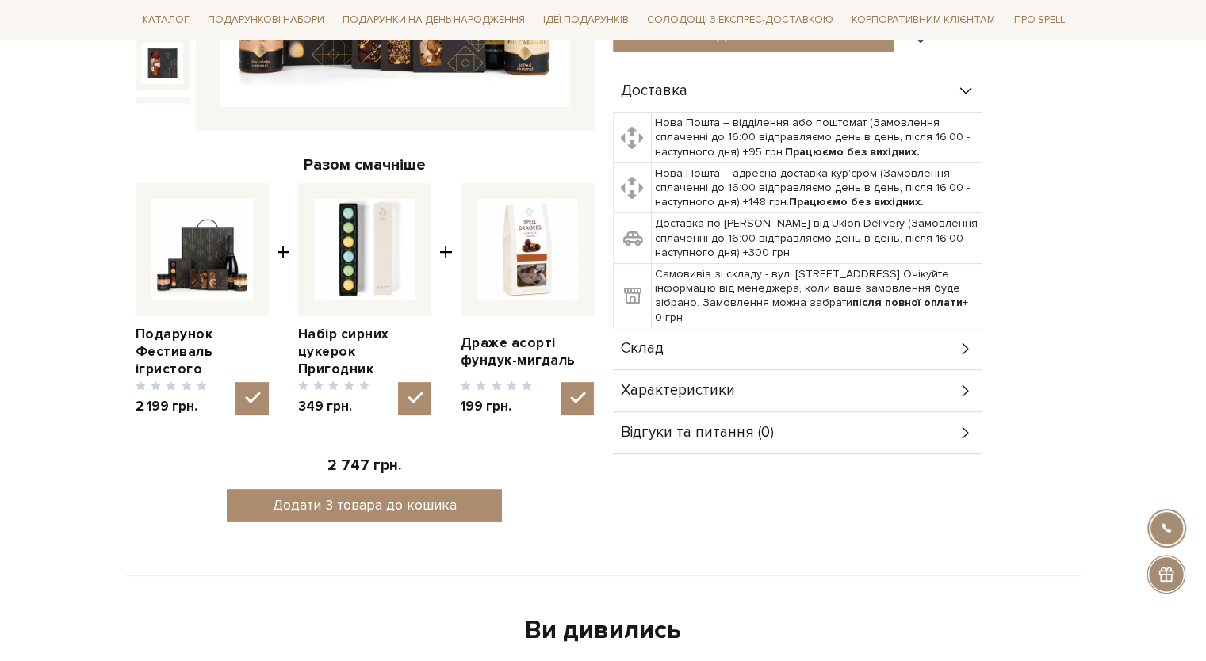
click at [829, 370] on div "Характеристики" at bounding box center [798, 390] width 370 height 41
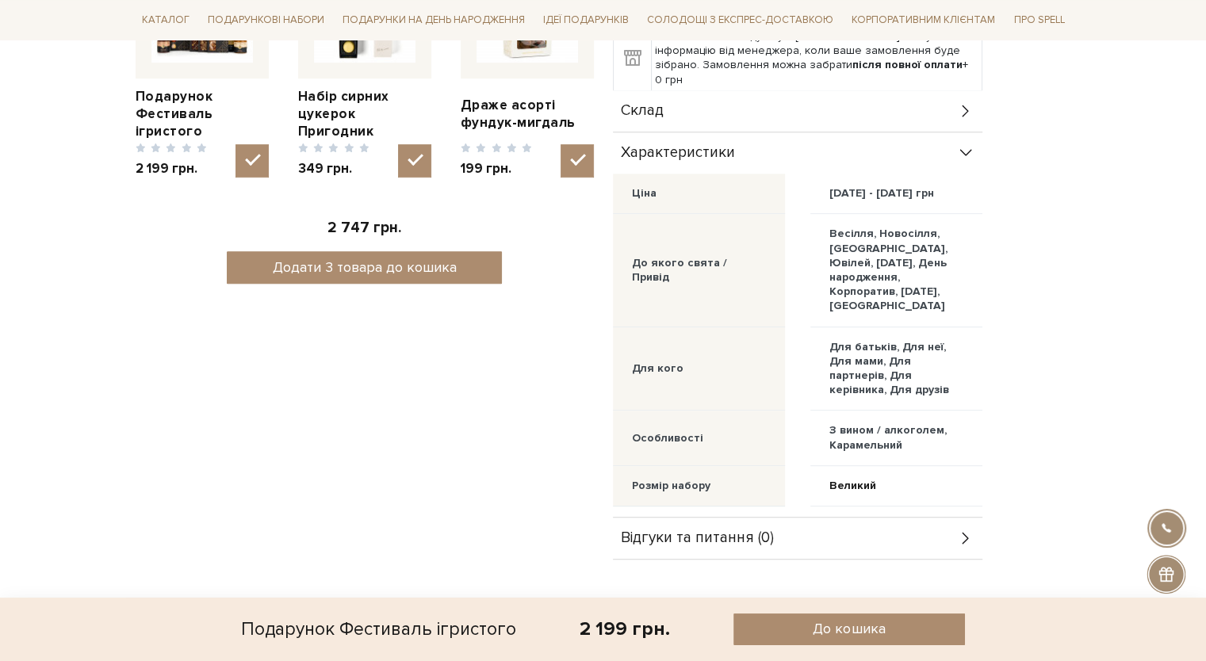
scroll to position [555, 0]
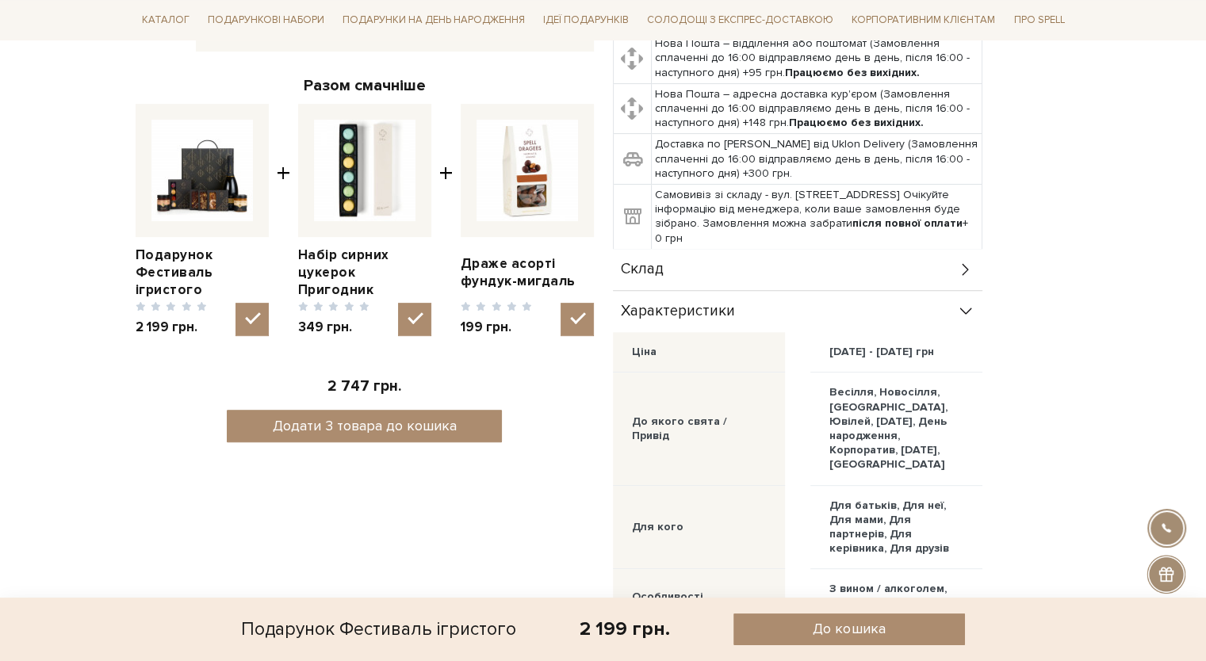
click at [917, 291] on div "Характеристики" at bounding box center [798, 311] width 370 height 41
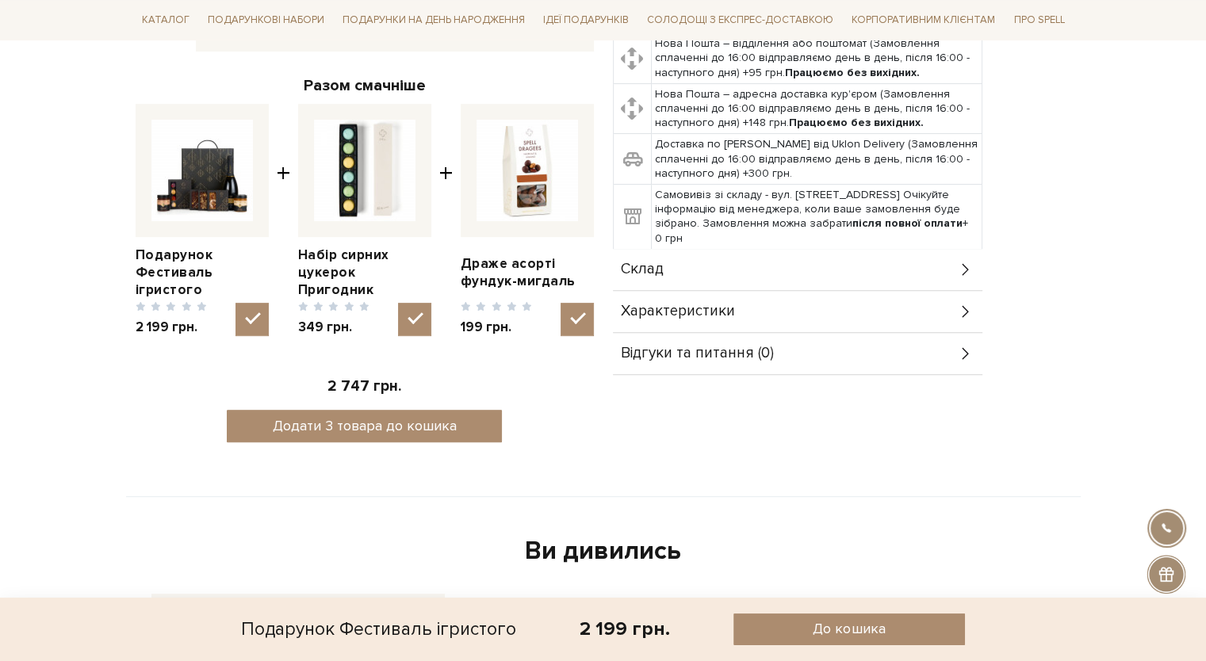
click at [886, 258] on div "Склад" at bounding box center [798, 269] width 370 height 41
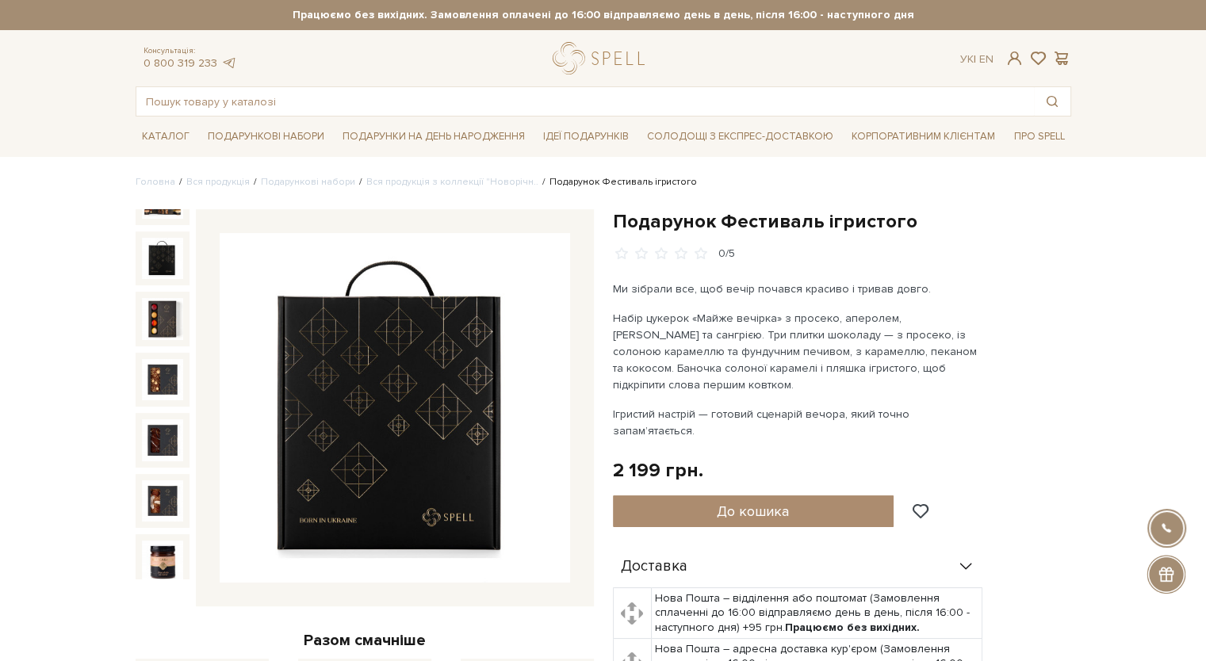
scroll to position [0, 0]
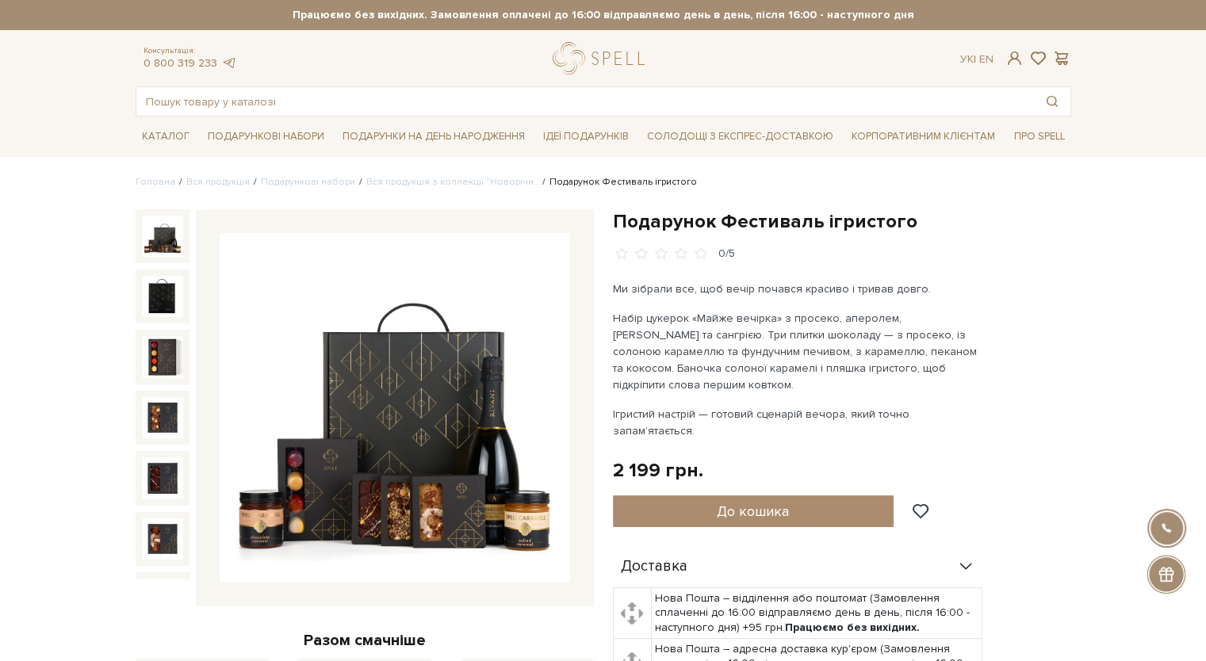
click at [162, 229] on img at bounding box center [162, 236] width 41 height 41
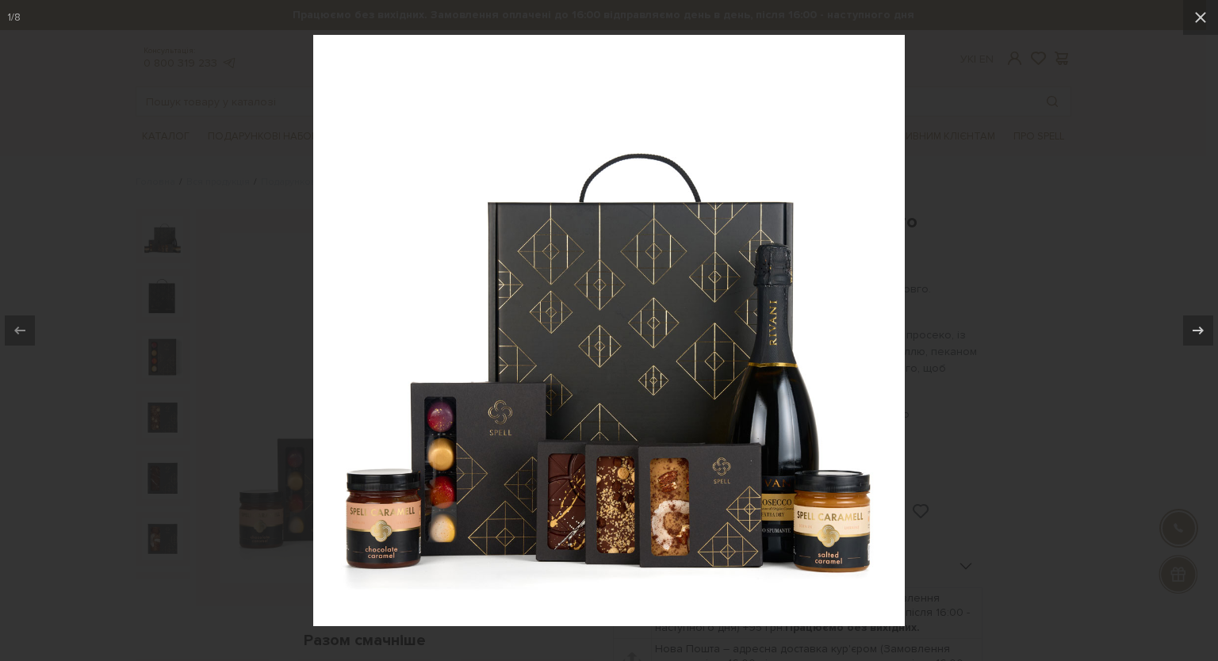
click at [111, 325] on div at bounding box center [609, 330] width 1218 height 661
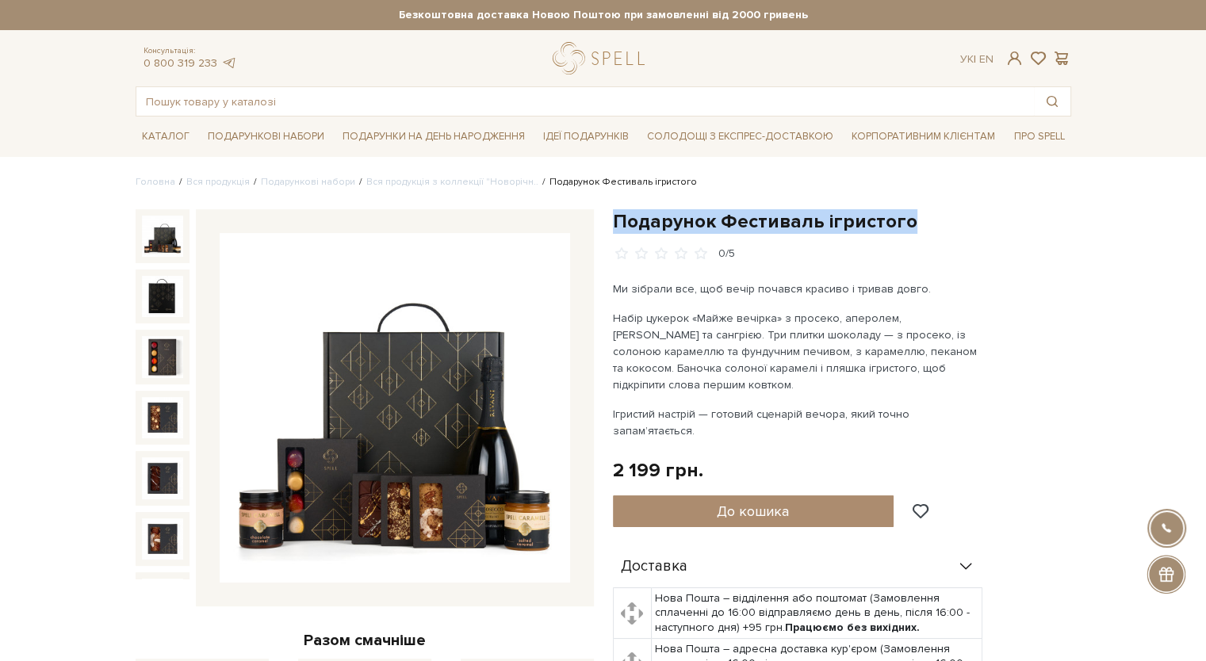
drag, startPoint x: 615, startPoint y: 220, endPoint x: 1009, endPoint y: 261, distance: 395.5
click at [921, 227] on h1 "Подарунок Фестиваль ігристого" at bounding box center [842, 221] width 458 height 25
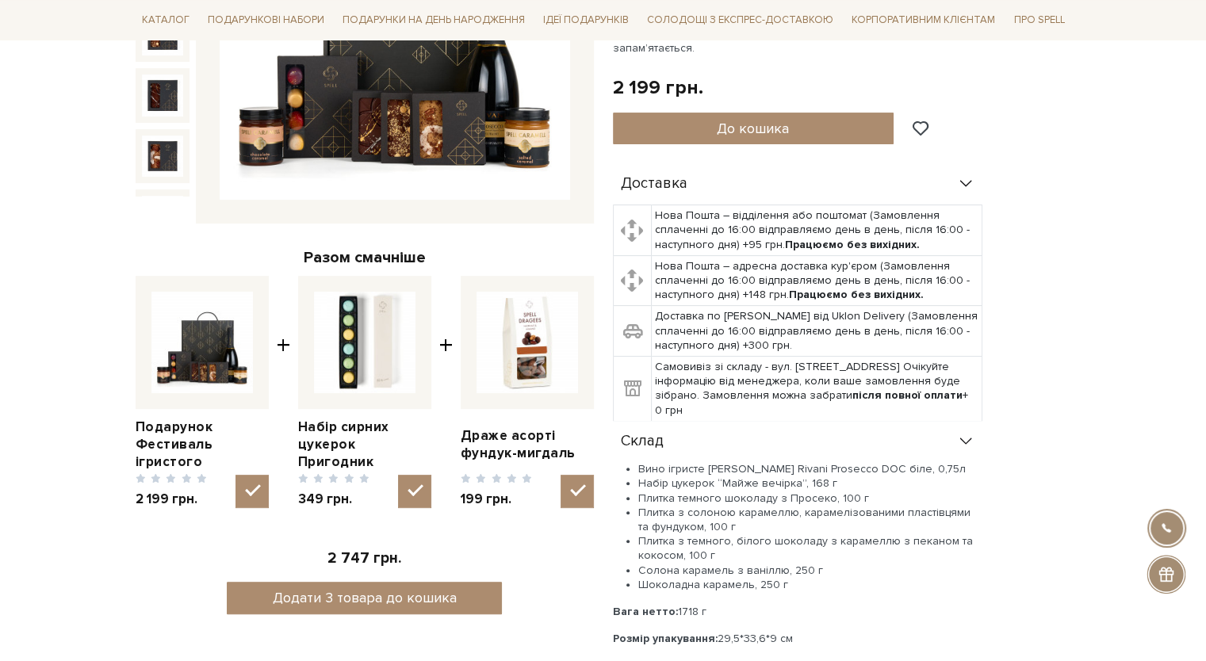
scroll to position [476, 0]
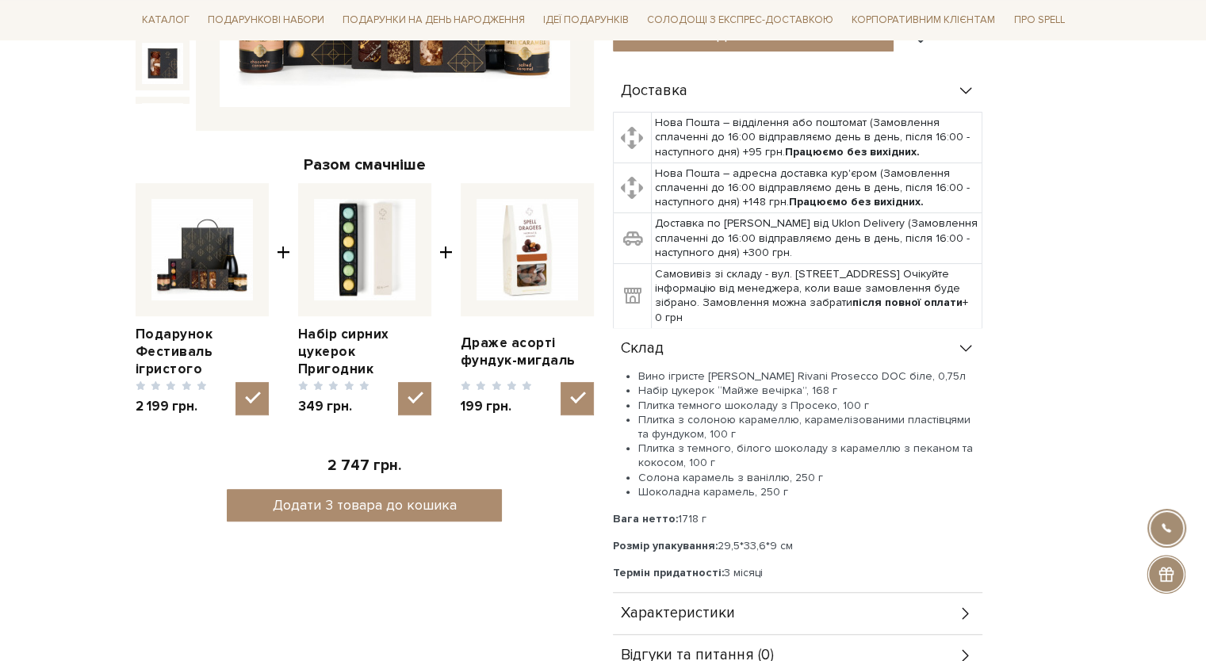
drag, startPoint x: 815, startPoint y: 481, endPoint x: 631, endPoint y: 360, distance: 219.9
click at [631, 370] on ul "Вино ігристе Schenk Rivani Prosecco DOC біле, 0,75л Набір цукерок “Майже вечірк…" at bounding box center [798, 435] width 370 height 130
copy ul "Вино ігристе Schenk Rivani Prosecco DOC біле, 0,75л Набір цукерок “Майже вечірк…"
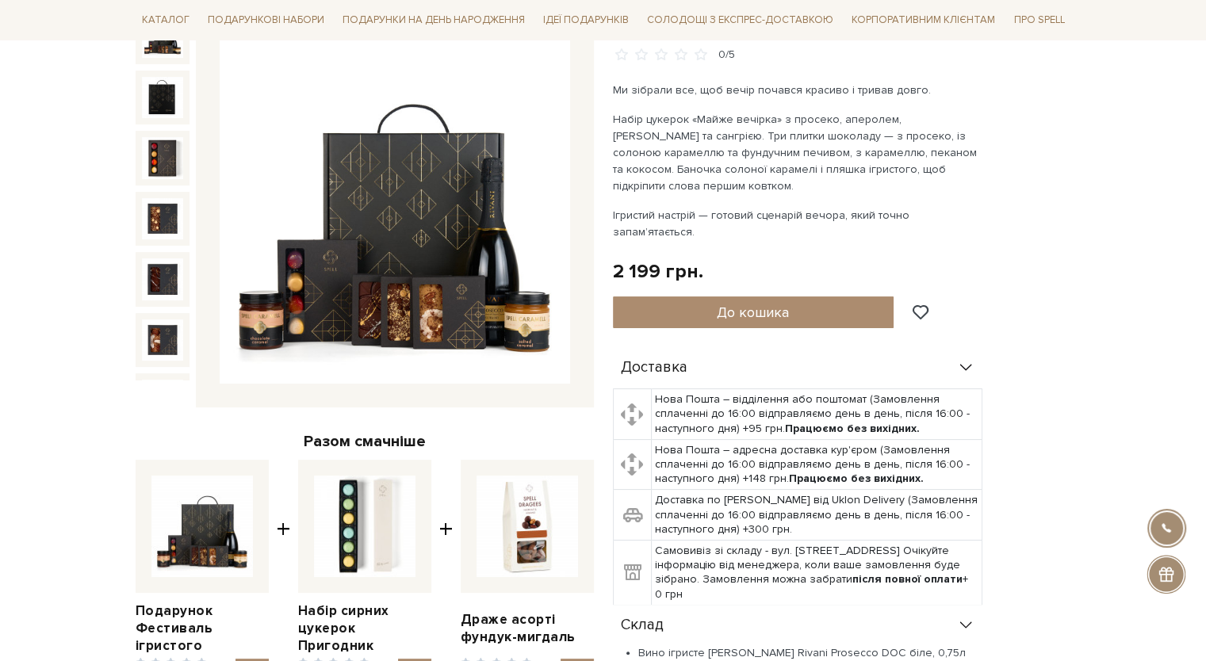
scroll to position [159, 0]
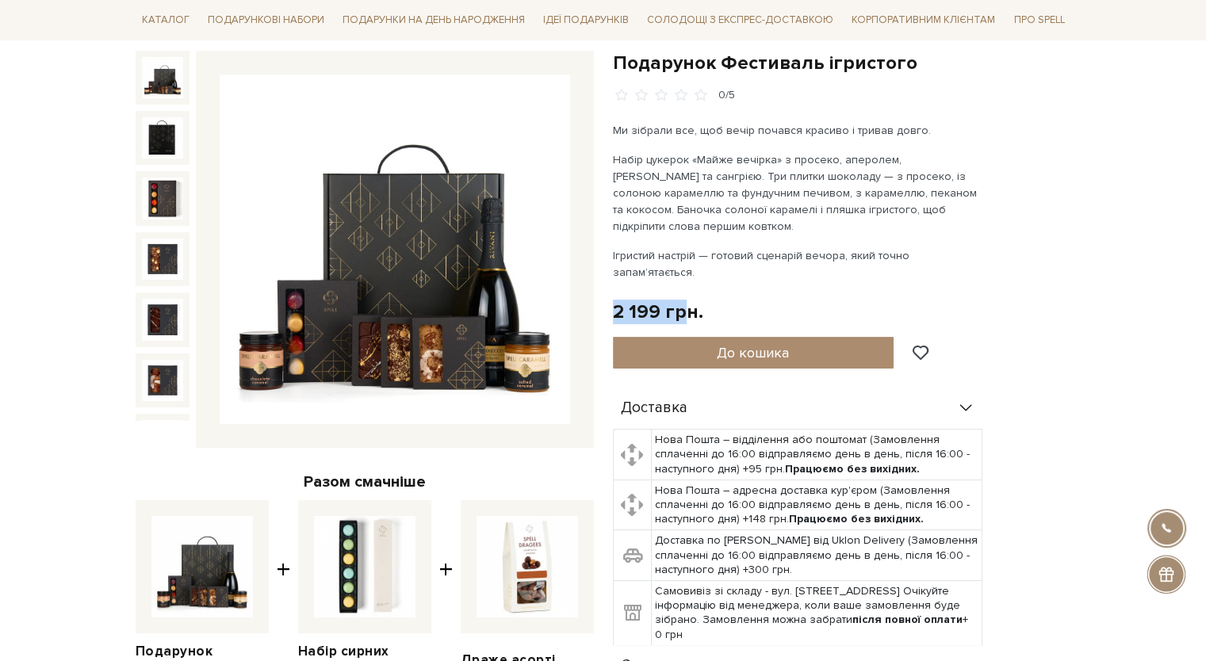
drag, startPoint x: 617, startPoint y: 293, endPoint x: 688, endPoint y: 290, distance: 70.6
click at [688, 300] on div "2 199 грн." at bounding box center [658, 312] width 90 height 25
click at [760, 300] on div "2 199 грн. Оплата частинами:" at bounding box center [842, 312] width 458 height 25
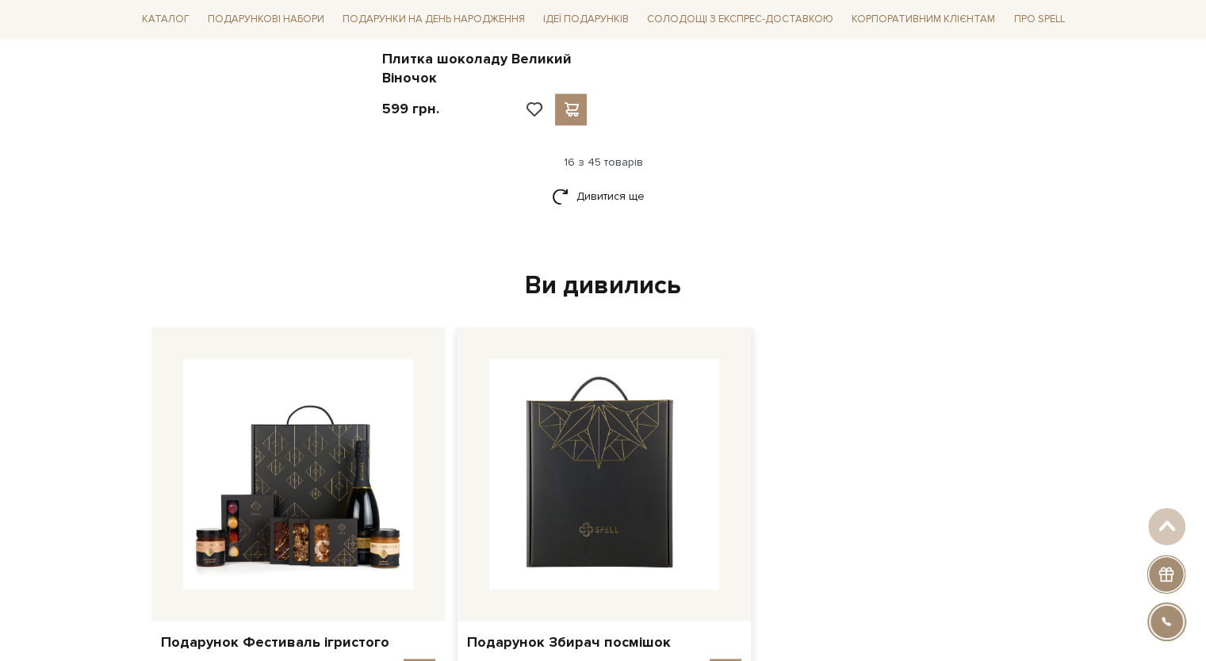
scroll to position [2269, 0]
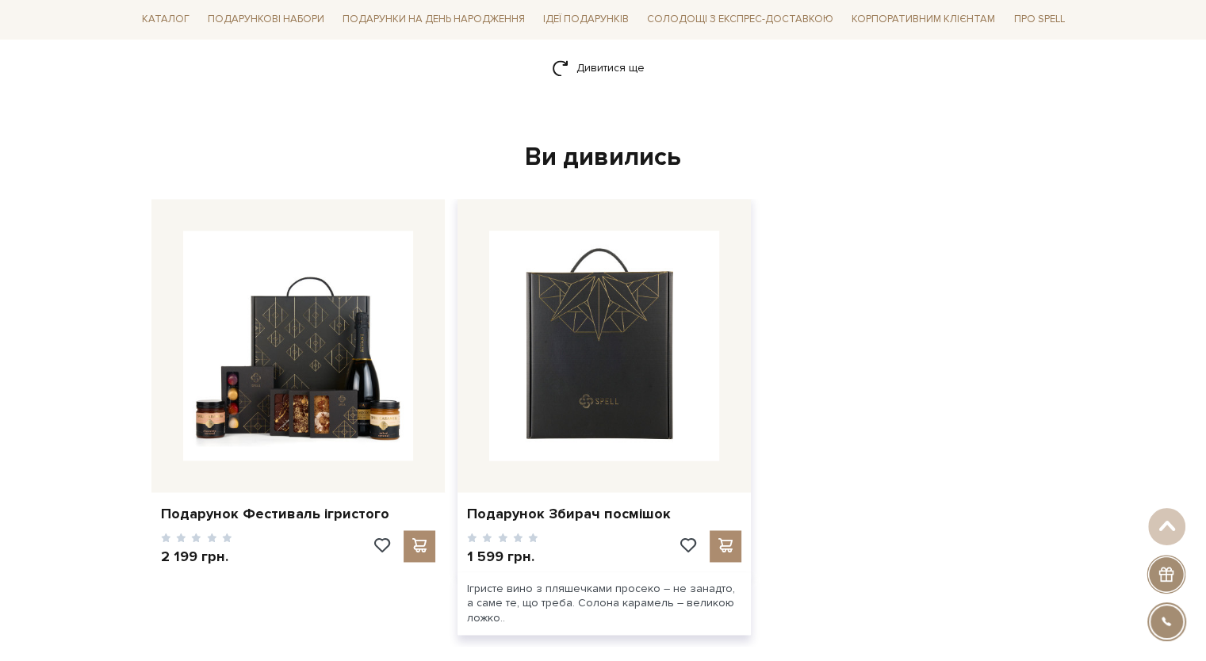
click at [635, 328] on img at bounding box center [604, 346] width 230 height 230
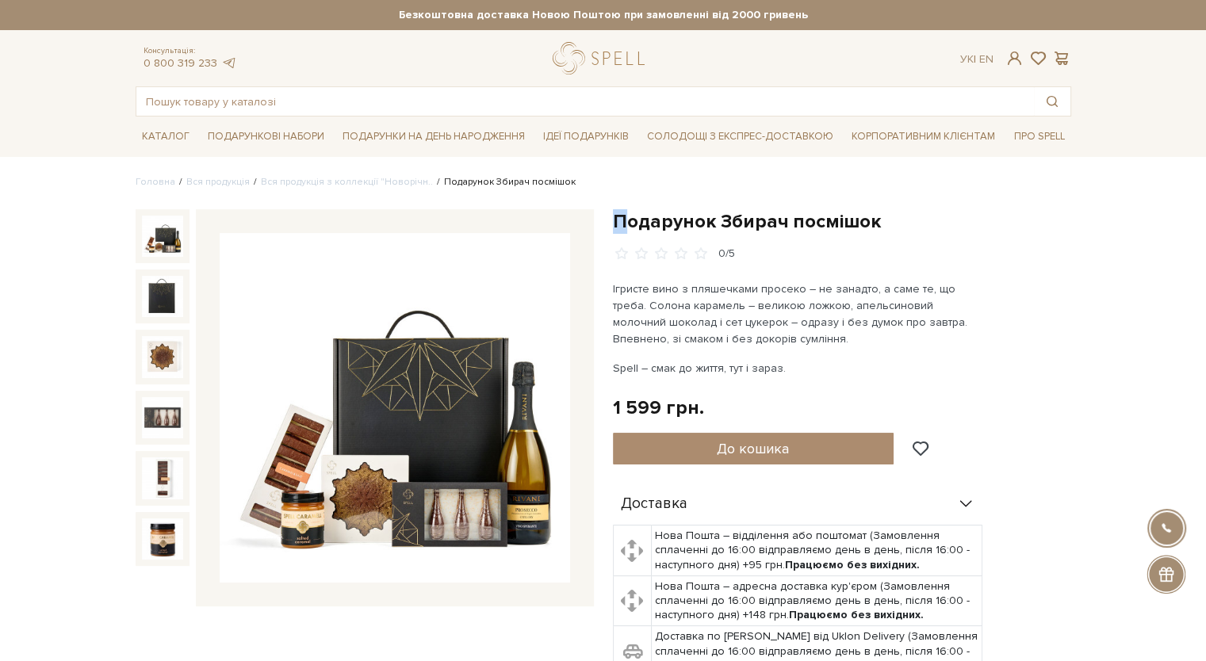
drag, startPoint x: 615, startPoint y: 216, endPoint x: 631, endPoint y: 220, distance: 17.0
click at [631, 220] on h1 "Подарунок Збирач посмішок" at bounding box center [842, 221] width 458 height 25
click at [693, 244] on div "Подарунок Збирач посмішок 0/5" at bounding box center [842, 235] width 458 height 52
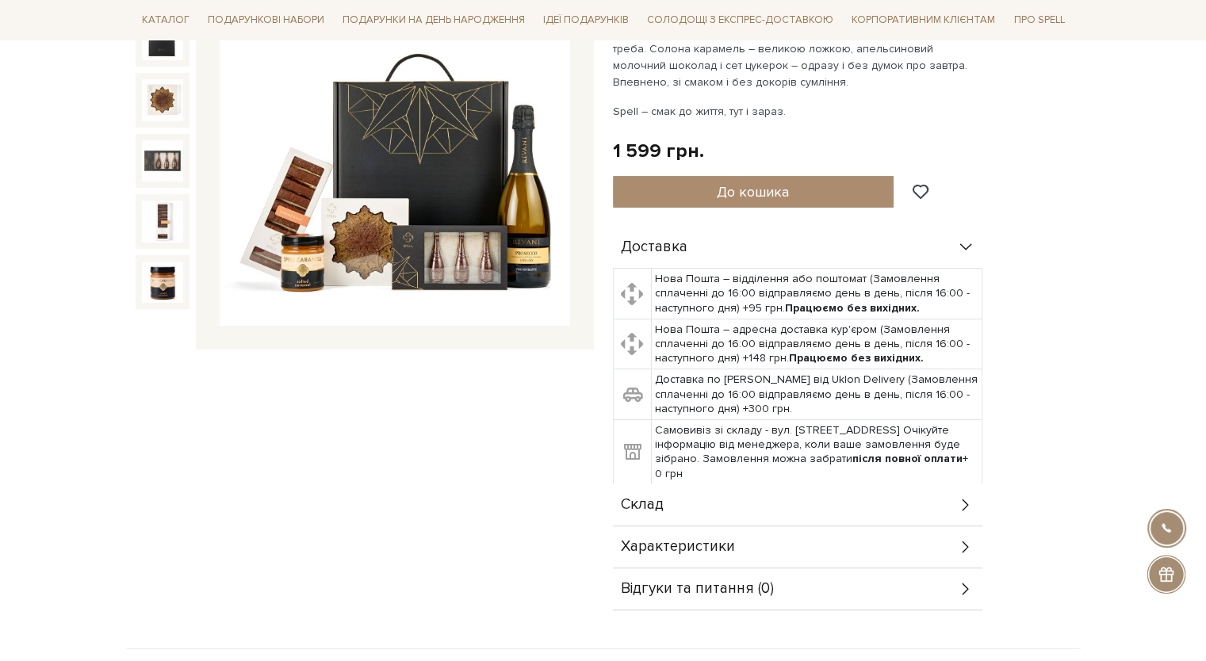
scroll to position [476, 0]
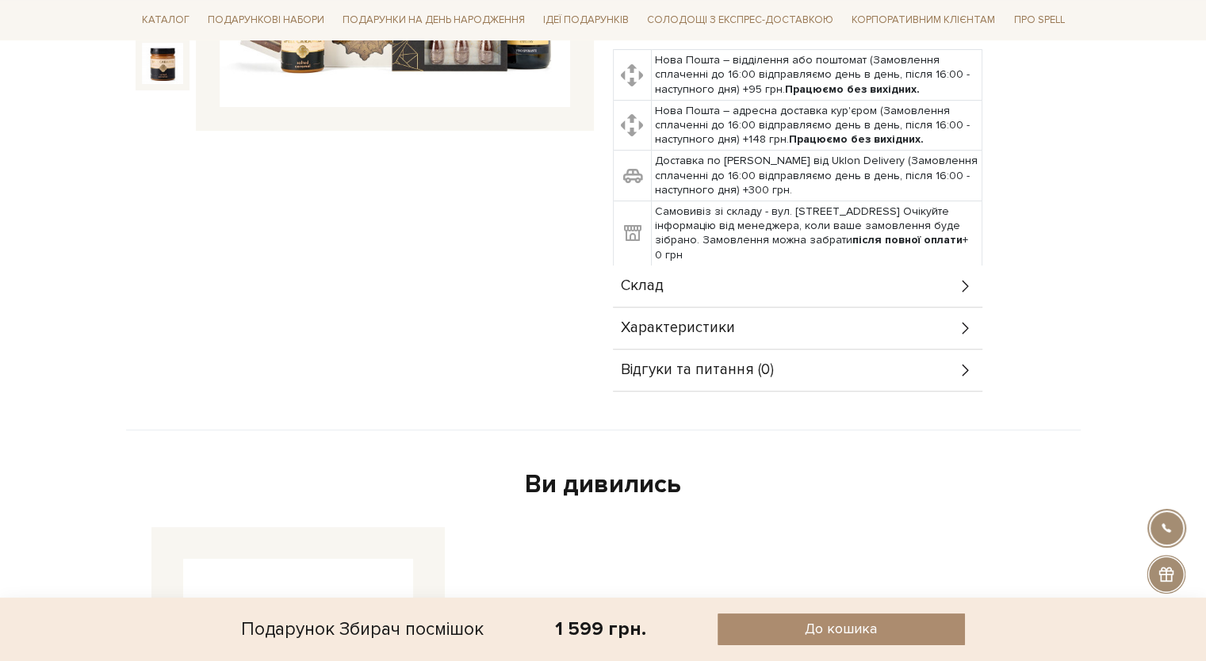
click at [757, 285] on div "Склад" at bounding box center [798, 286] width 370 height 41
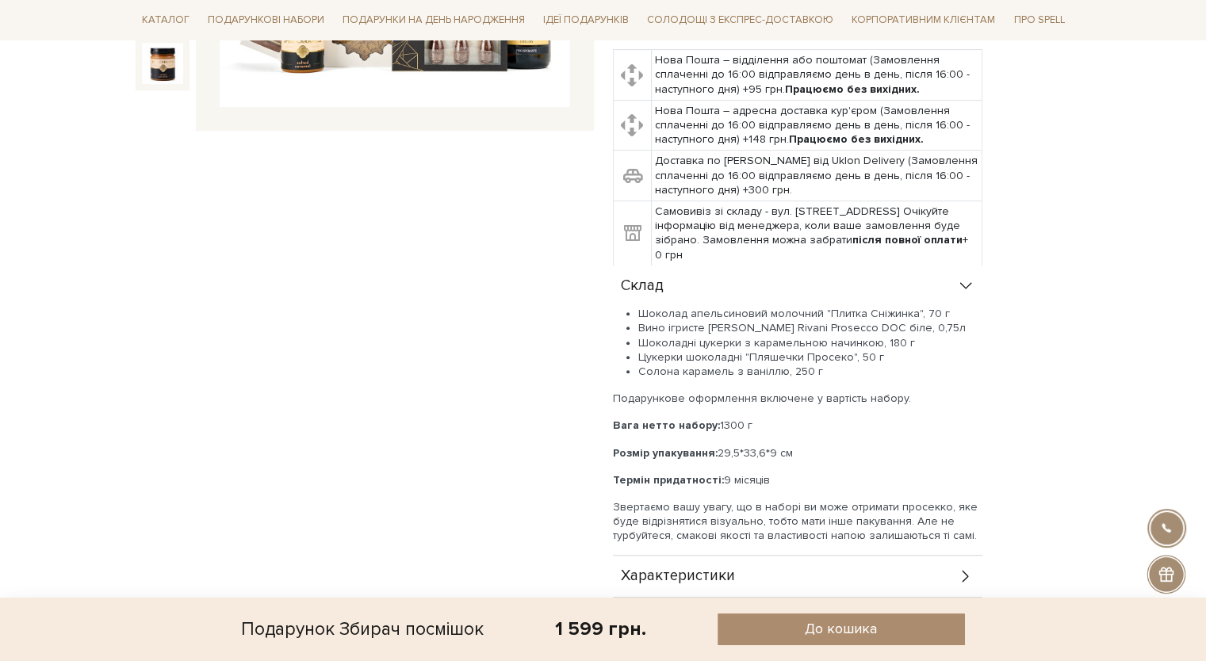
drag, startPoint x: 838, startPoint y: 372, endPoint x: 634, endPoint y: 312, distance: 212.3
click at [634, 312] on ul "Шоколад апельсиновий молочний "Плитка Сніжинка", 70 г Вино ігристе Schenk Rivan…" at bounding box center [798, 343] width 370 height 72
copy ul "Шоколад апельсиновий молочний "Плитка Сніжинка", 70 г Вино ігристе Schenk Rivan…"
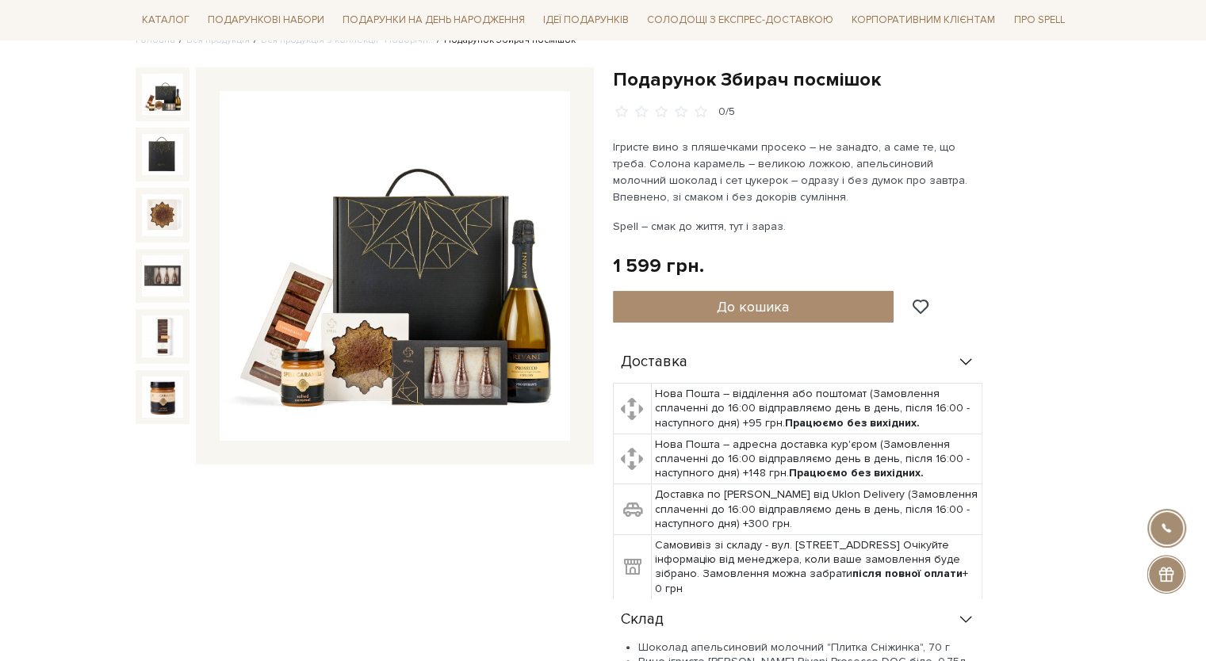
scroll to position [79, 0]
